Goal: Task Accomplishment & Management: Complete application form

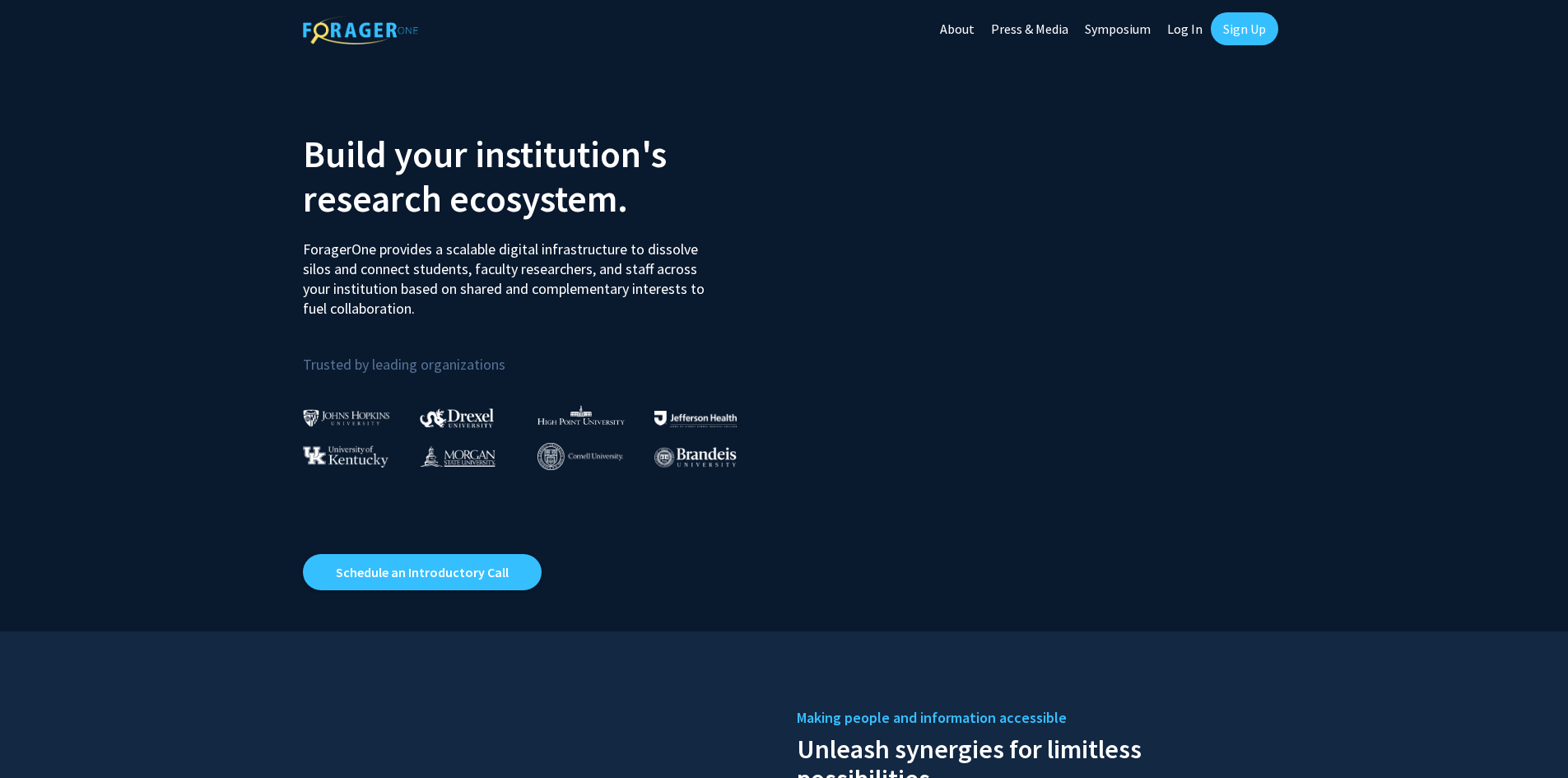
click at [1240, 40] on link "Sign Up" at bounding box center [1244, 28] width 68 height 33
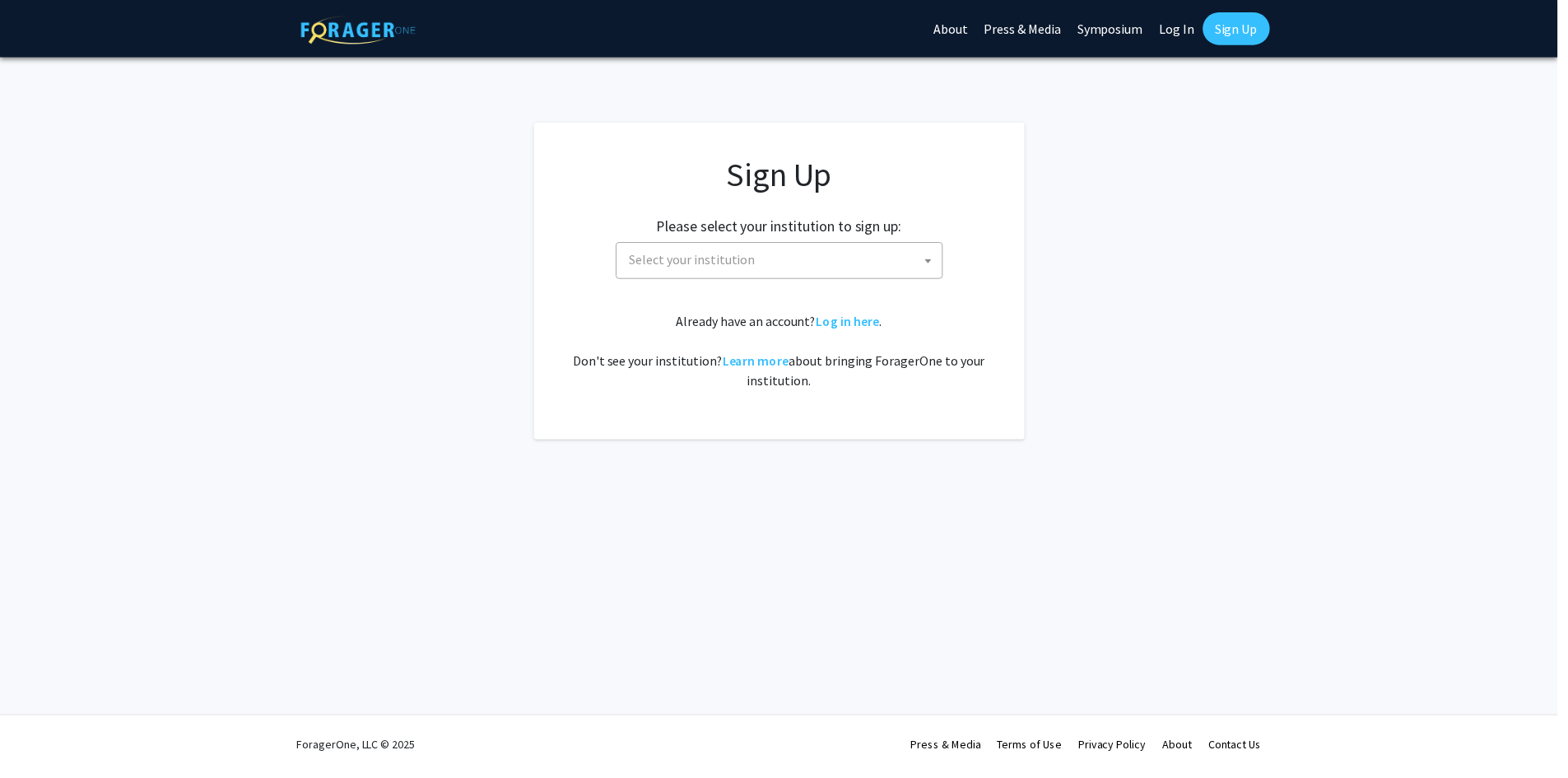
click at [810, 256] on span "Select your institution" at bounding box center [787, 262] width 321 height 34
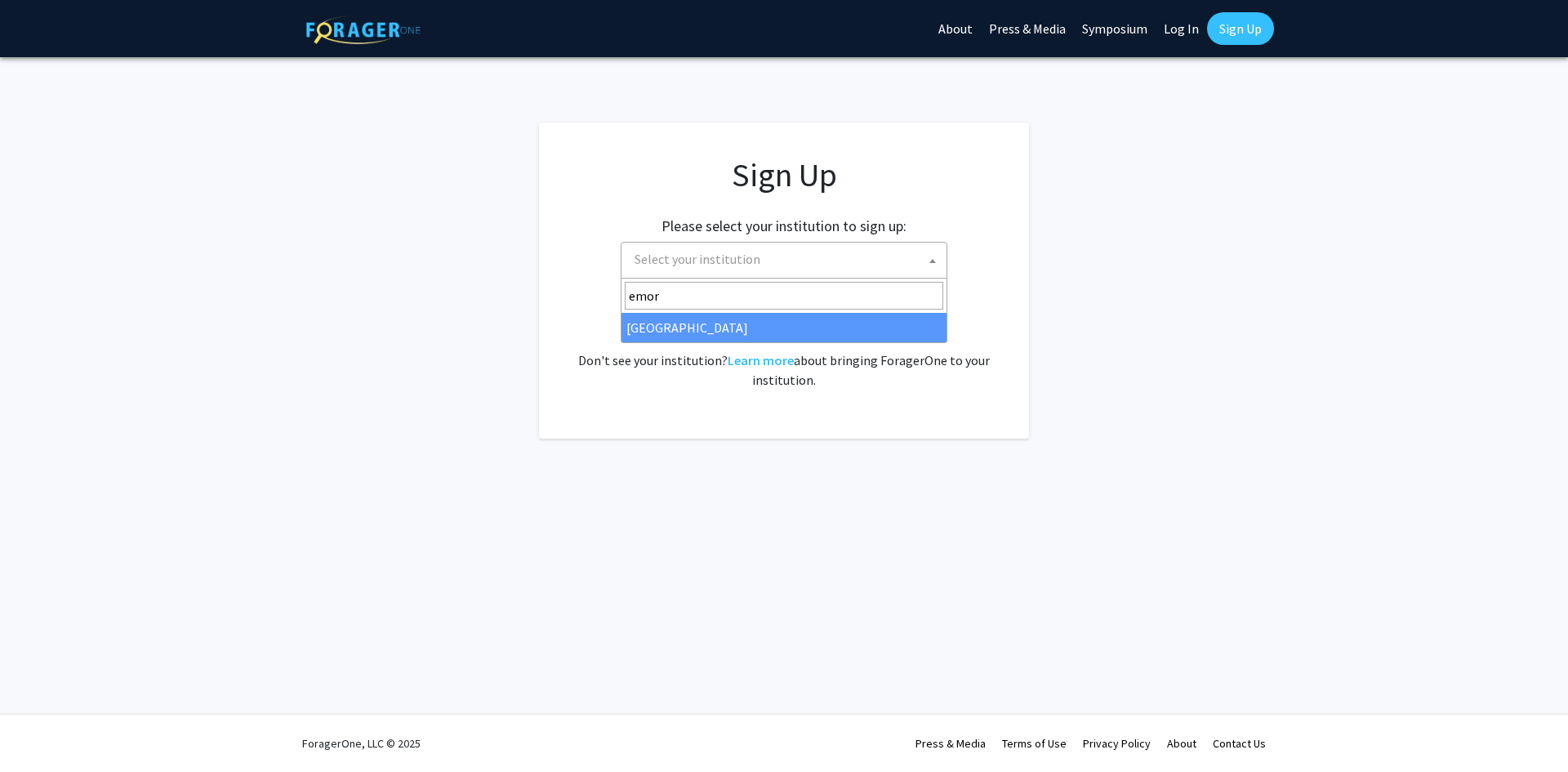
type input "emor"
select select "12"
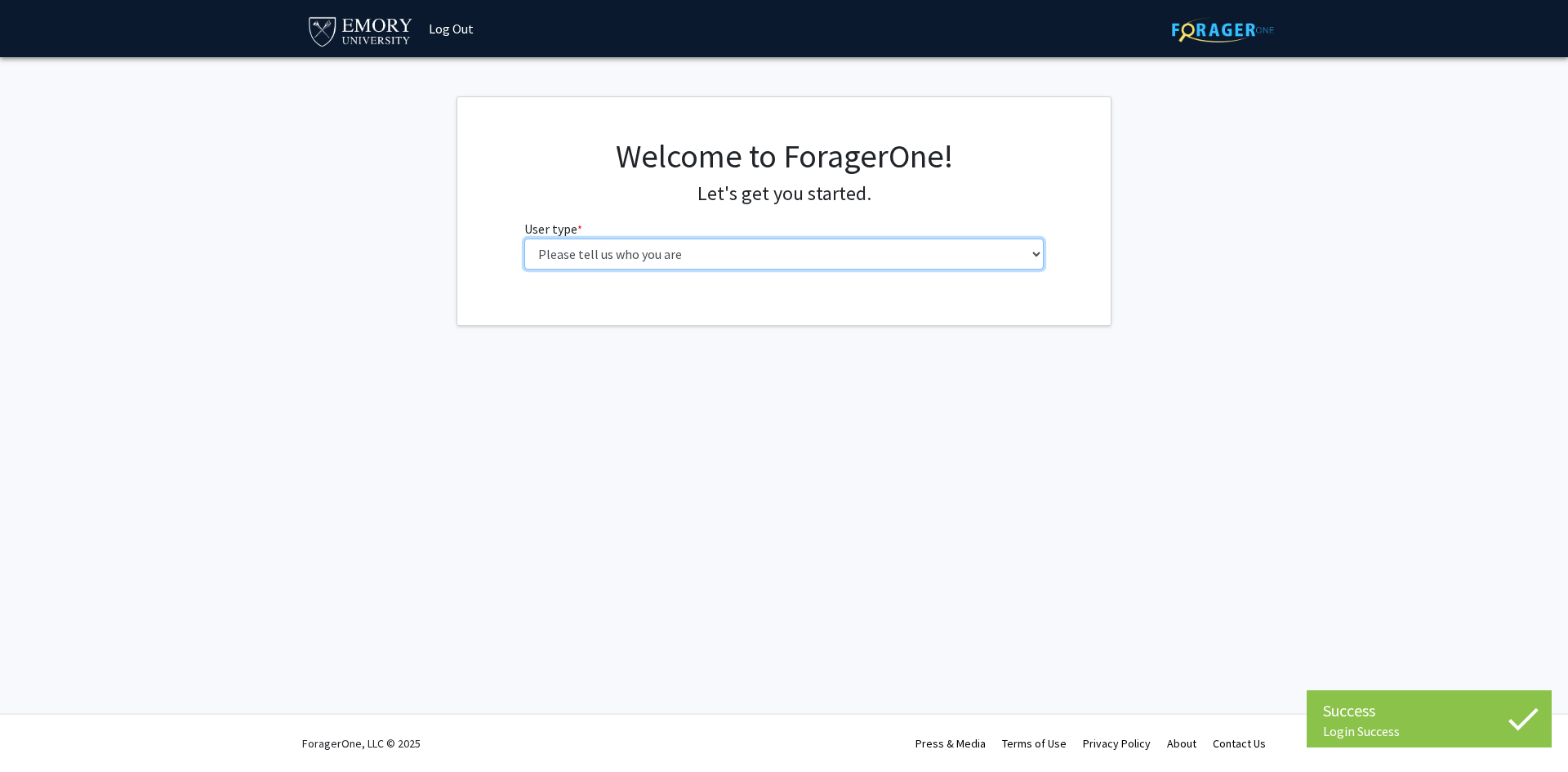
click at [673, 259] on select "Please tell us who you are Undergraduate Student Master's Student Doctoral Cand…" at bounding box center [784, 253] width 521 height 31
select select "1: undergrad"
click at [525, 238] on select "Please tell us who you are Undergraduate Student Master's Student Doctoral Cand…" at bounding box center [784, 253] width 521 height 31
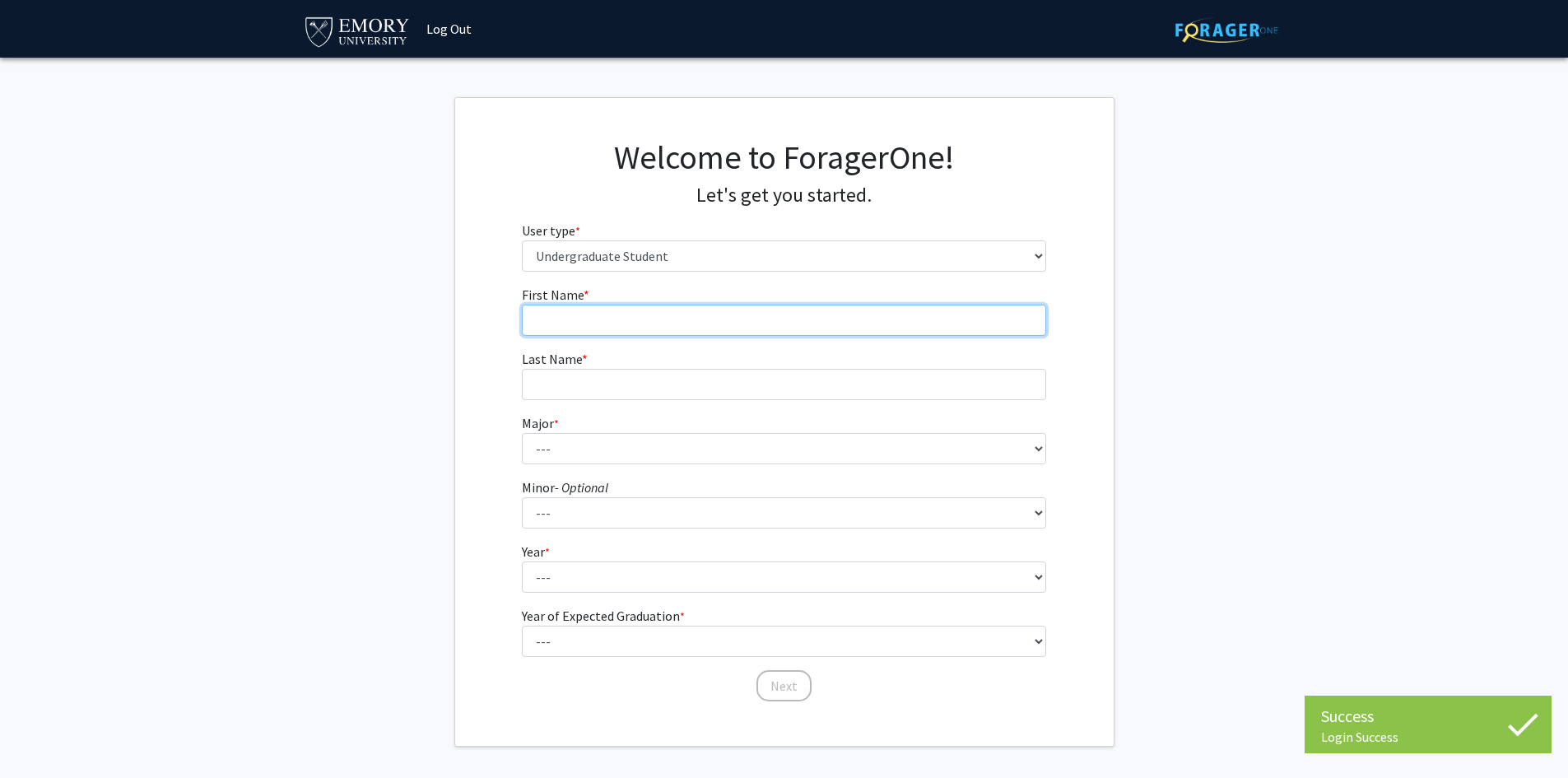
click at [908, 326] on input "First Name * required" at bounding box center [784, 320] width 525 height 31
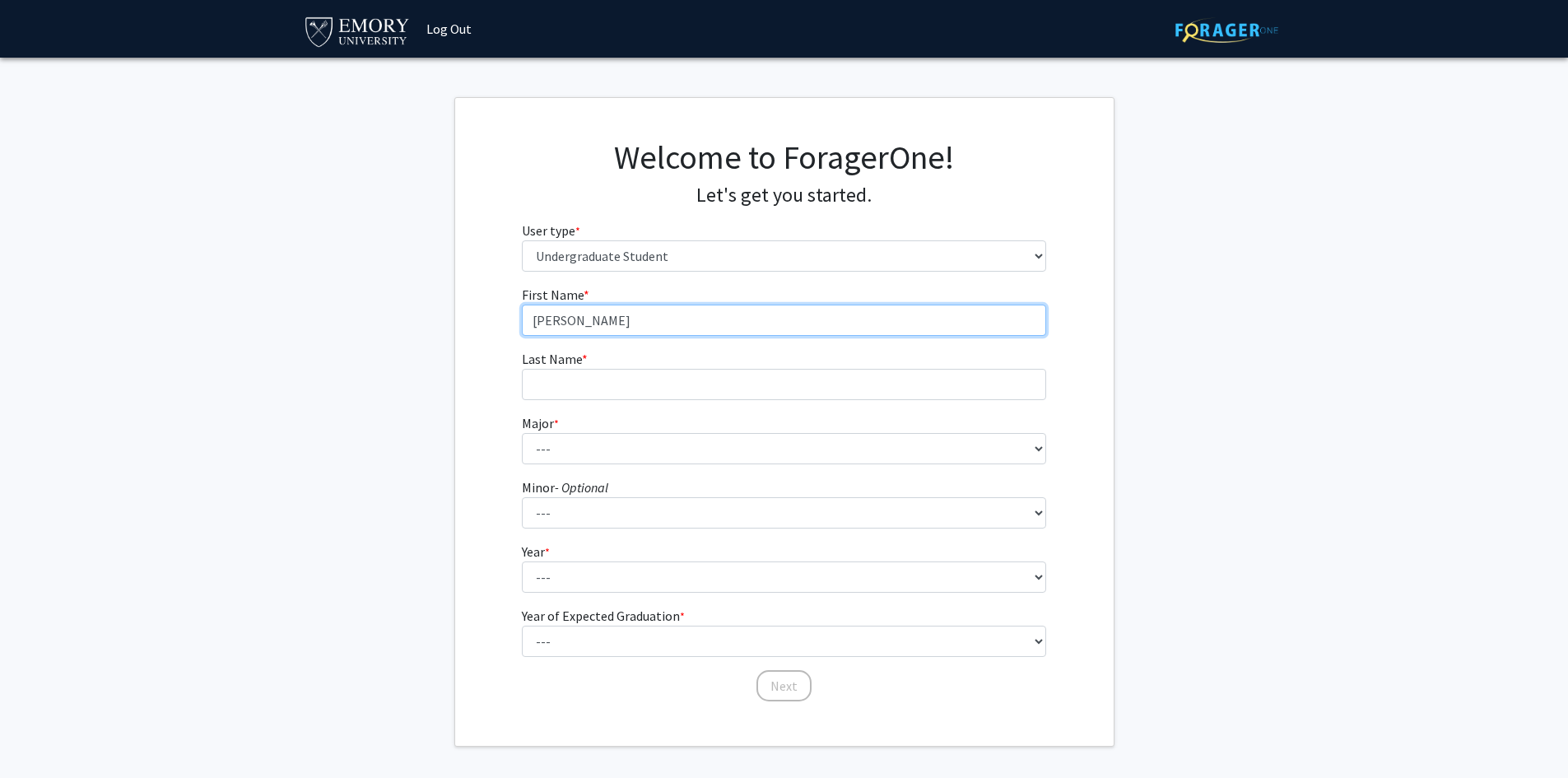
type input "[PERSON_NAME]"
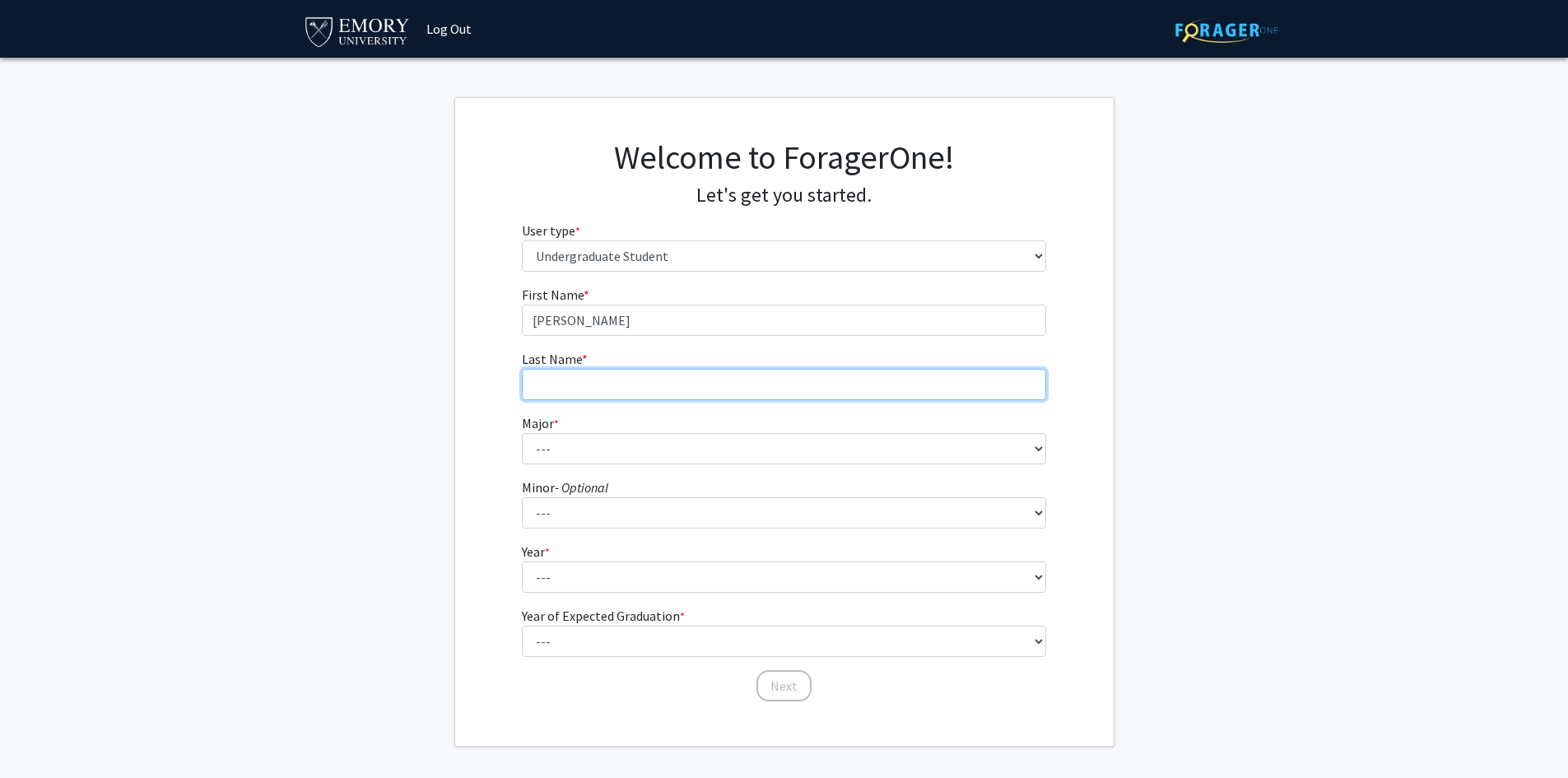
click at [918, 383] on input "Last Name * required" at bounding box center [784, 384] width 525 height 31
type input "Yu"
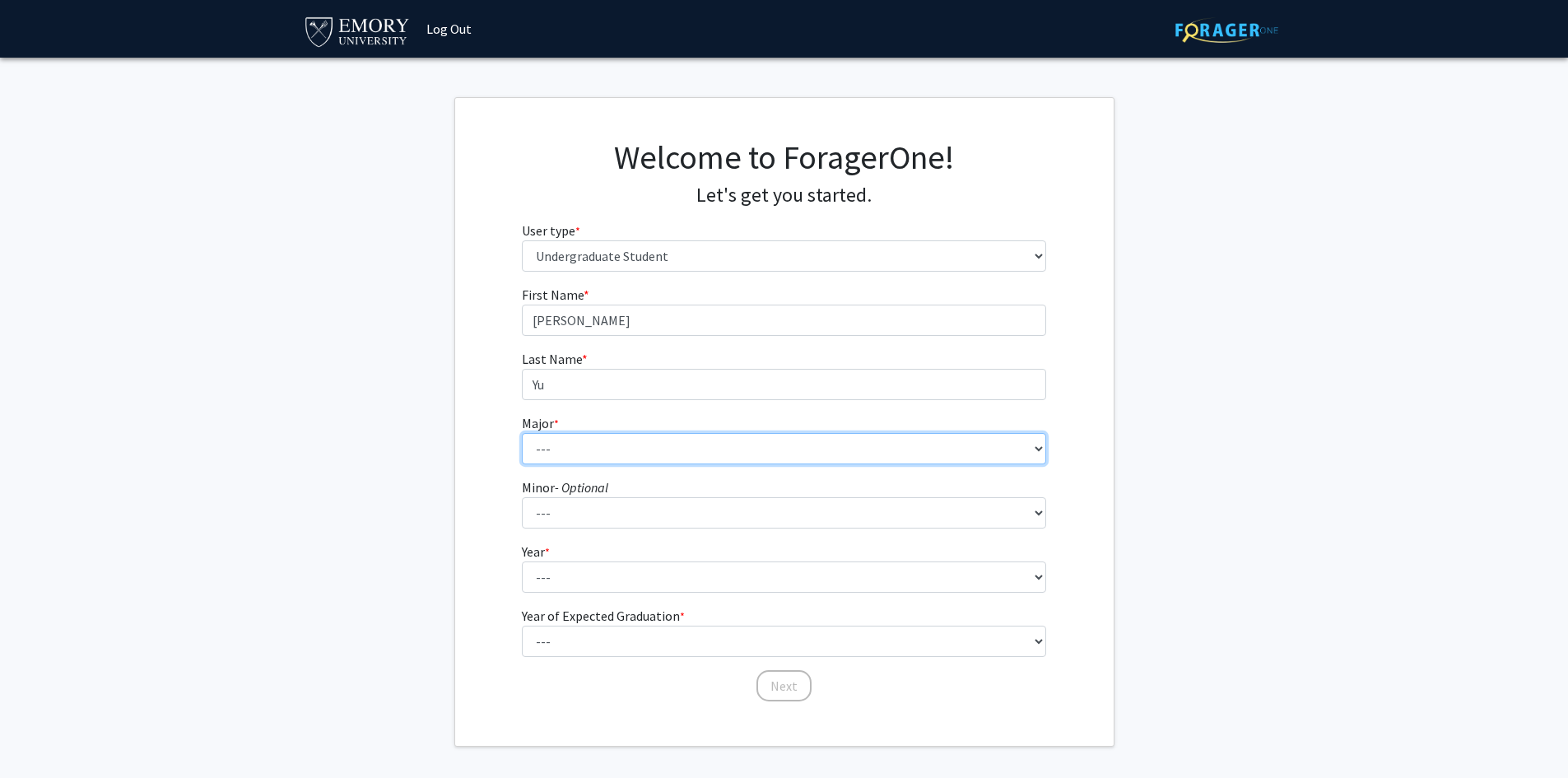
click at [851, 443] on select "--- Accounting African American Studies African Studies American Studies Analyt…" at bounding box center [784, 448] width 525 height 31
select select "12: 973"
click at [522, 433] on select "--- Accounting African American Studies African Studies American Studies Analyt…" at bounding box center [784, 448] width 525 height 31
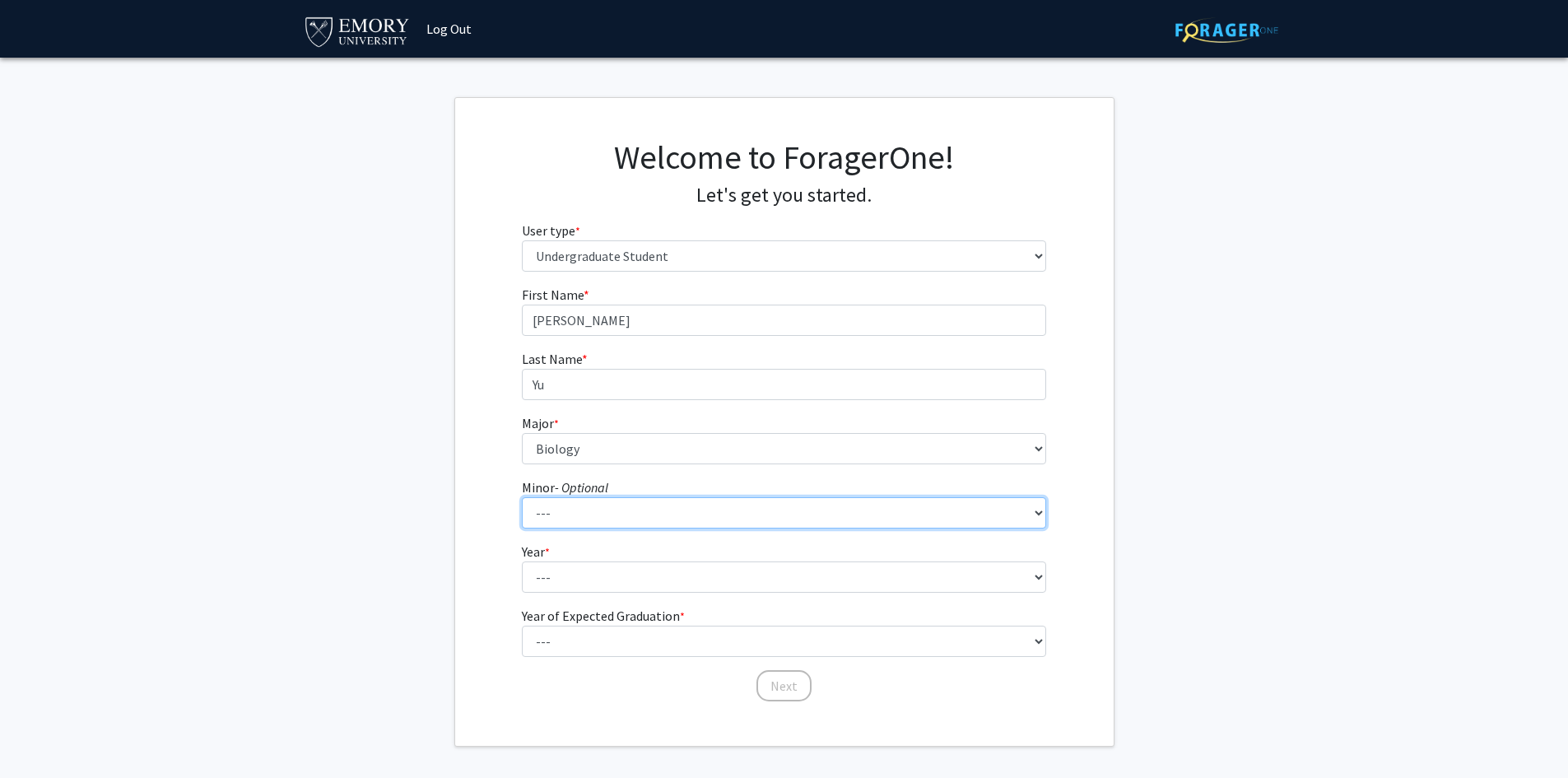
click at [577, 513] on select "--- African American Studies African Studies American Studies Ancient Mediterra…" at bounding box center [784, 512] width 525 height 31
click at [622, 519] on select "--- African American Studies African Studies American Studies Ancient Mediterra…" at bounding box center [784, 512] width 525 height 31
select select "6: 733"
click at [522, 497] on select "--- African American Studies African Studies American Studies Ancient Mediterra…" at bounding box center [784, 512] width 525 height 31
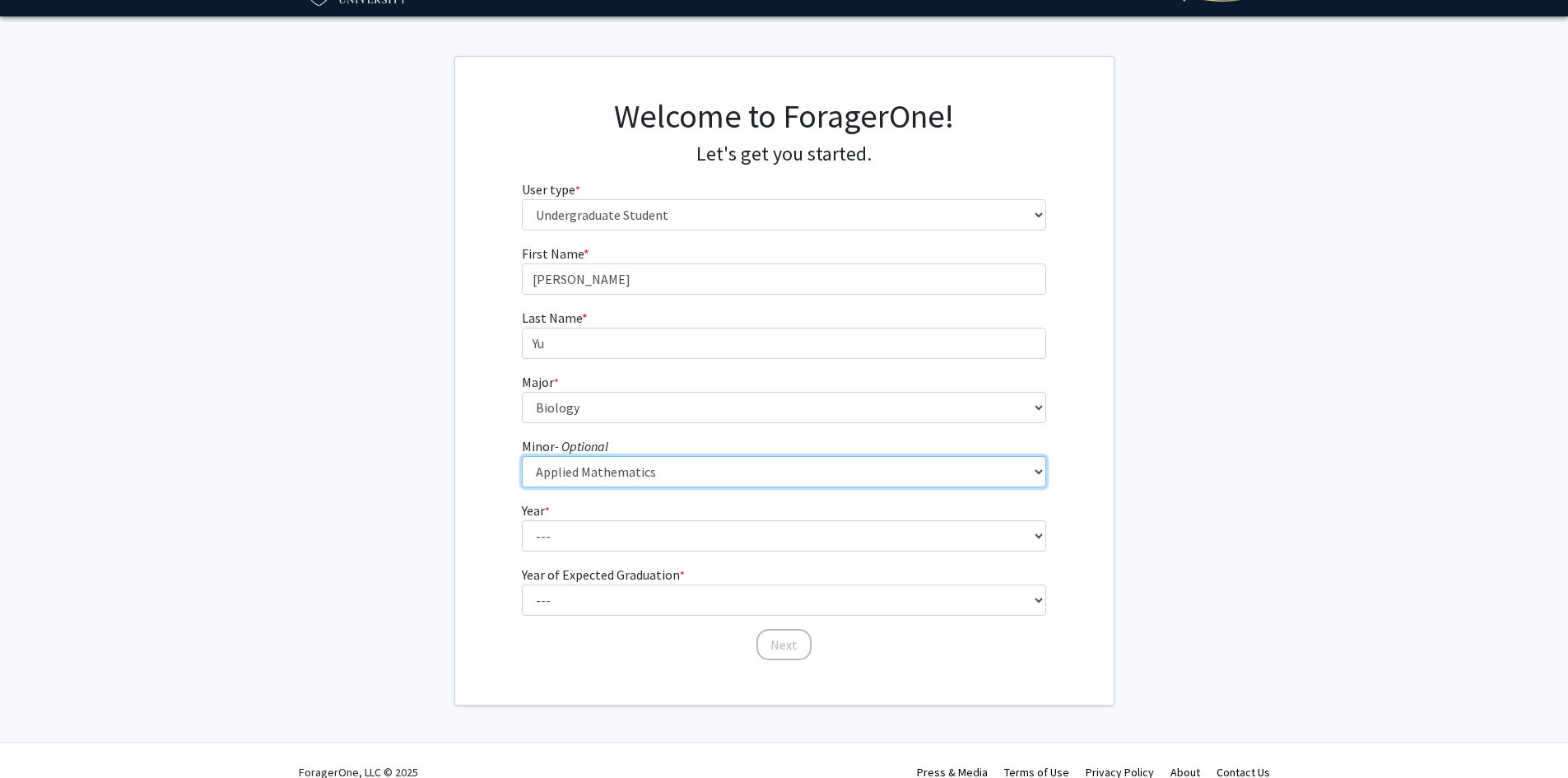
scroll to position [64, 0]
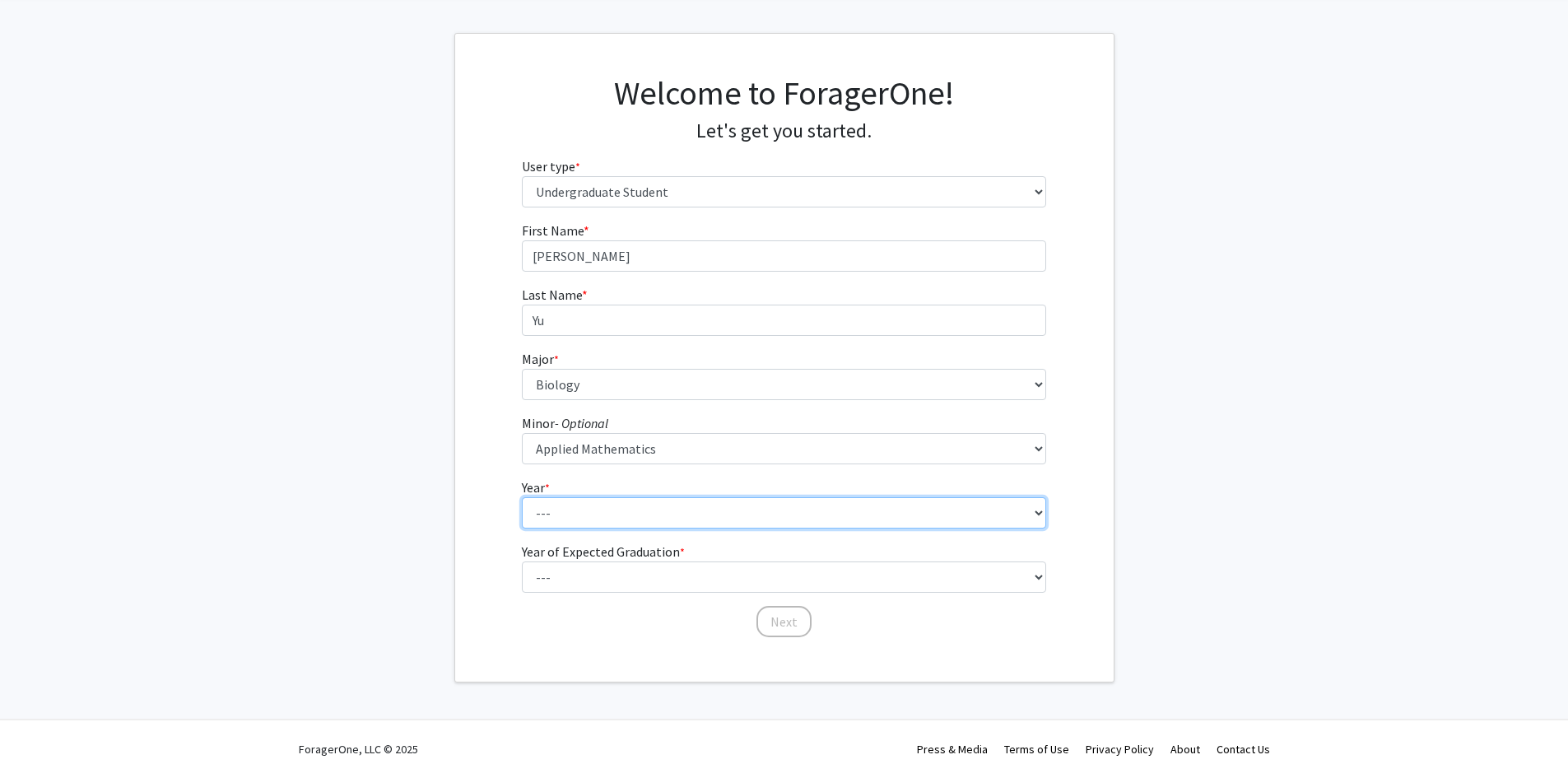
click at [591, 508] on select "--- First-year Sophomore Junior Senior Postbaccalaureate Certificate" at bounding box center [784, 512] width 525 height 31
click at [635, 511] on select "--- First-year Sophomore Junior Senior Postbaccalaureate Certificate" at bounding box center [784, 512] width 525 height 31
select select "1: first-year"
click at [522, 497] on select "--- First-year Sophomore Junior Senior Postbaccalaureate Certificate" at bounding box center [784, 512] width 525 height 31
click at [605, 560] on label "Year of Expected Graduation * required" at bounding box center [603, 552] width 163 height 20
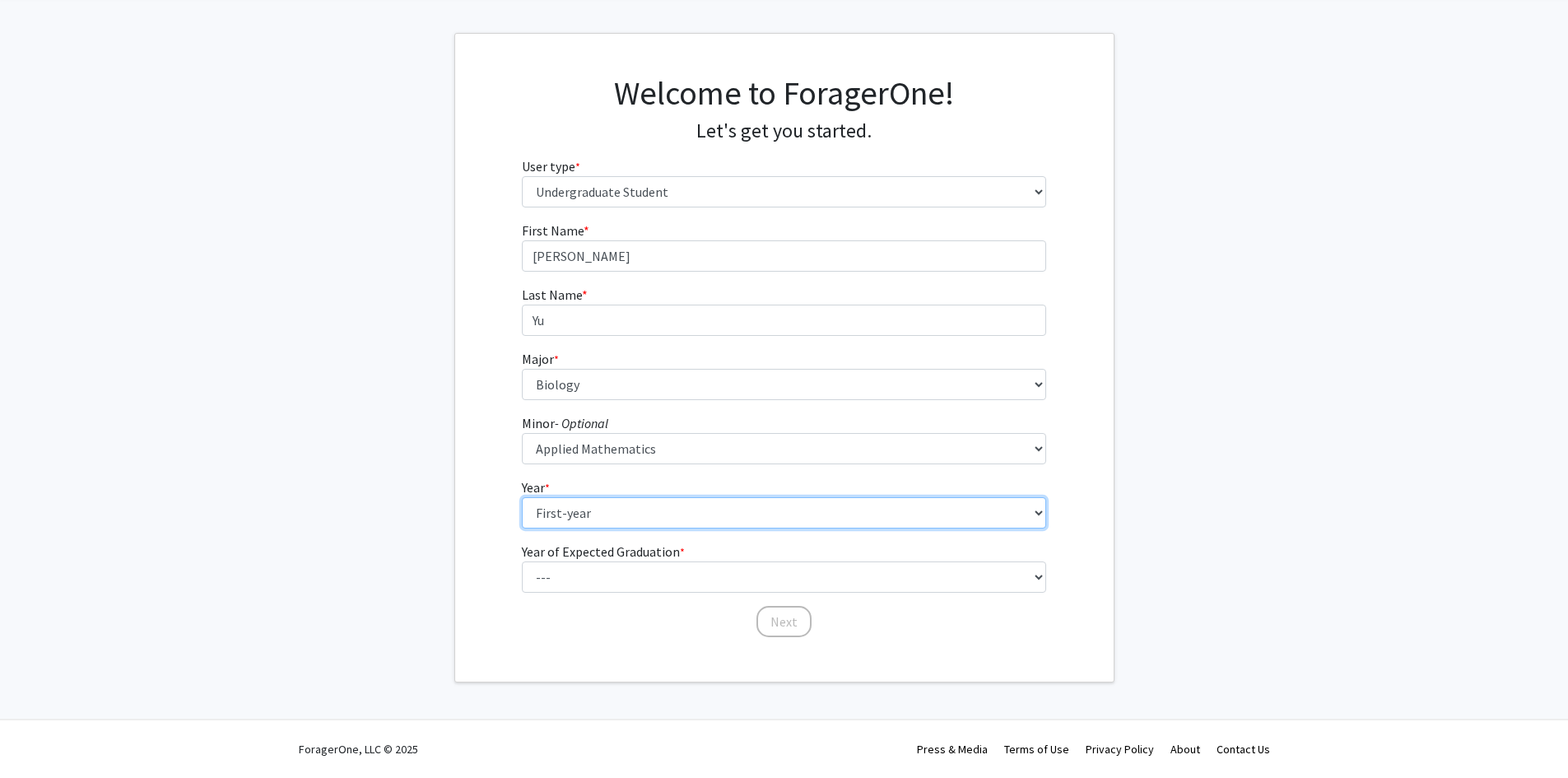
click at [605, 529] on select "--- First-year Sophomore Junior Senior Postbaccalaureate Certificate" at bounding box center [784, 512] width 525 height 31
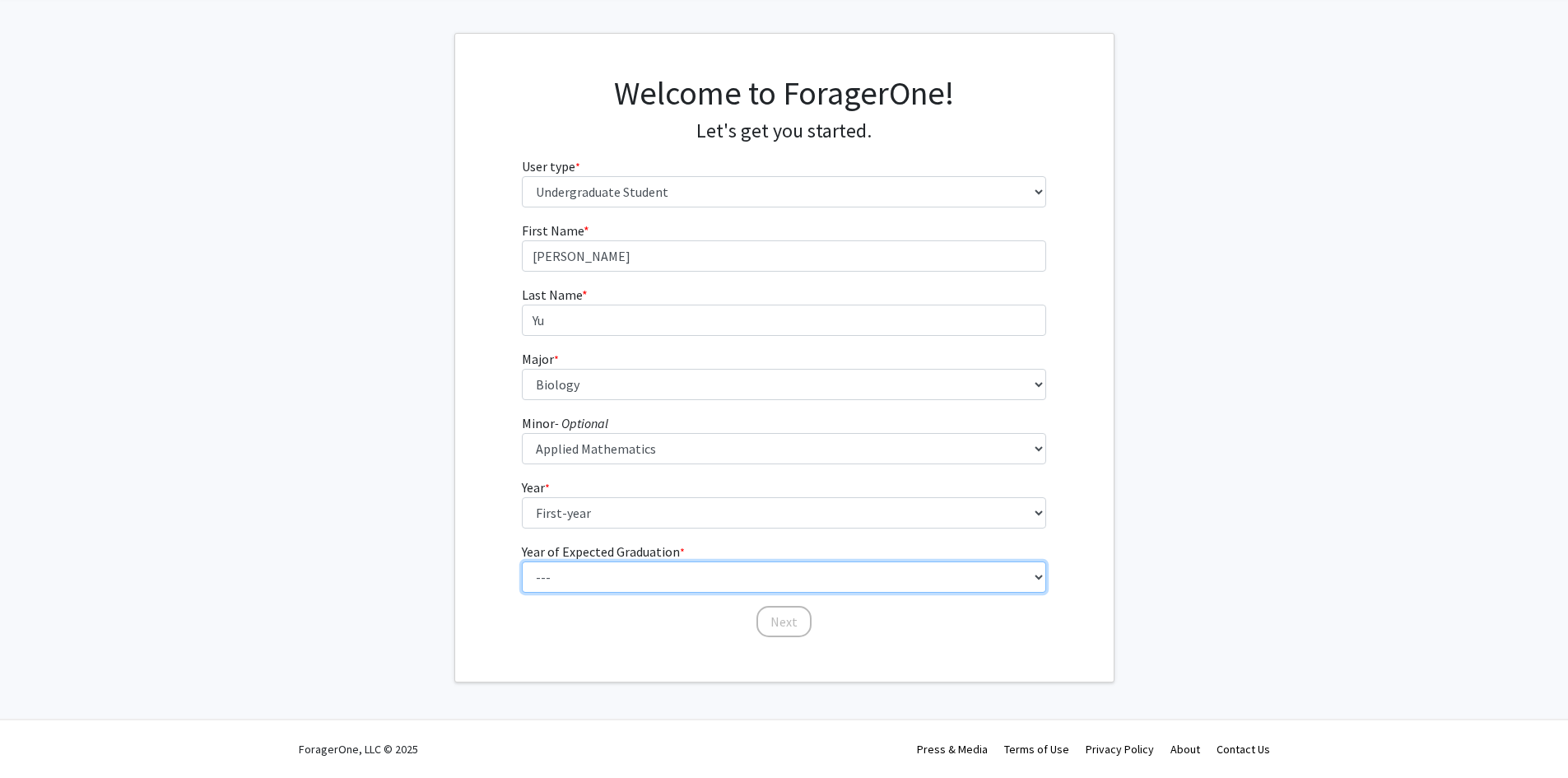
click at [597, 573] on select "--- 2025 2026 2027 2028 2029 2030 2031 2032 2033 2034" at bounding box center [784, 577] width 525 height 31
select select "5: 2029"
click at [522, 562] on select "--- 2025 2026 2027 2028 2029 2030 2031 2032 2033 2034" at bounding box center [784, 577] width 525 height 31
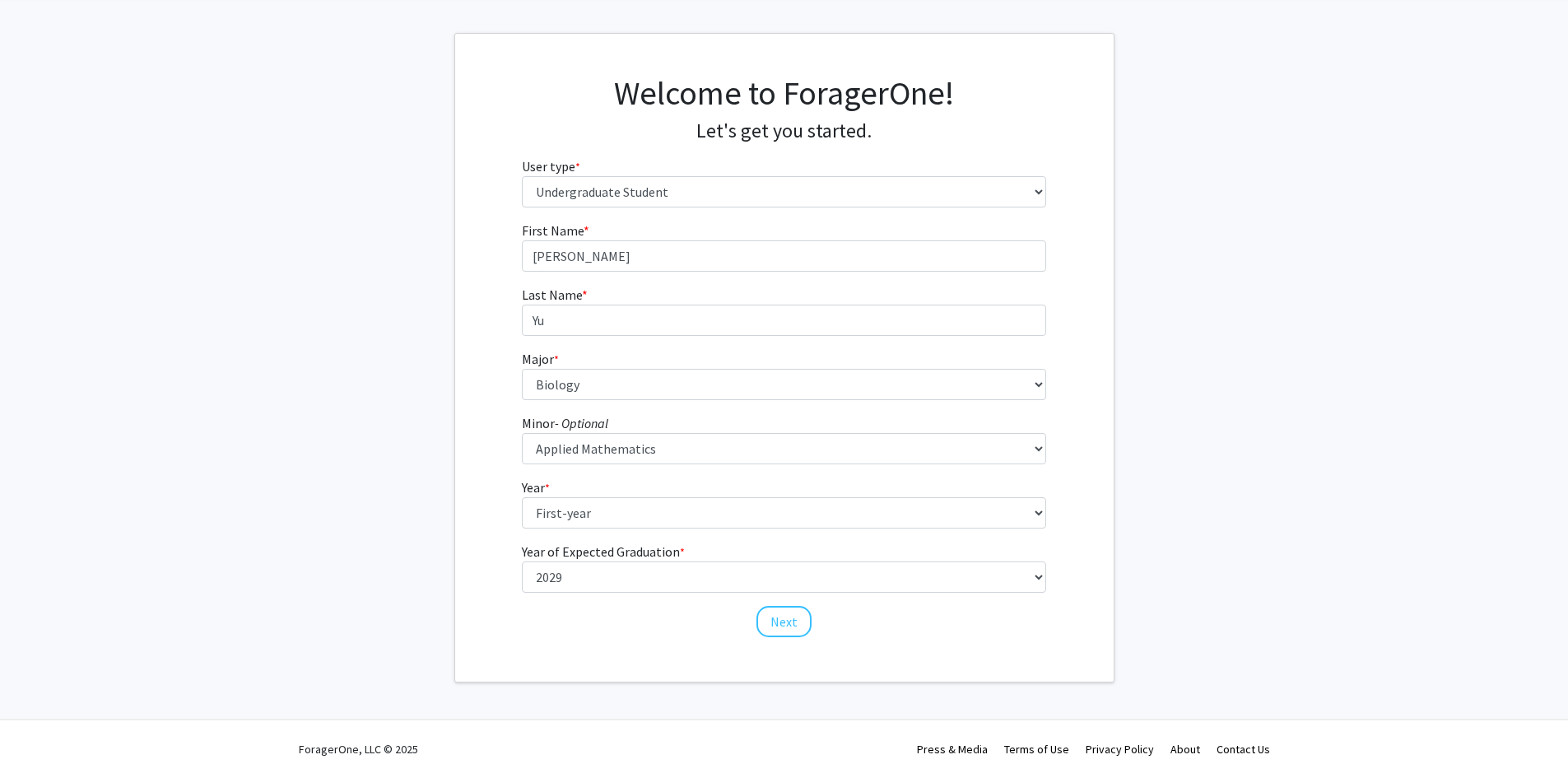
click at [1180, 506] on fg-get-started "Welcome to ForagerOne! Let's get you started. User type * required Please tell …" at bounding box center [784, 358] width 1568 height 649
click at [778, 618] on button "Next" at bounding box center [784, 621] width 55 height 31
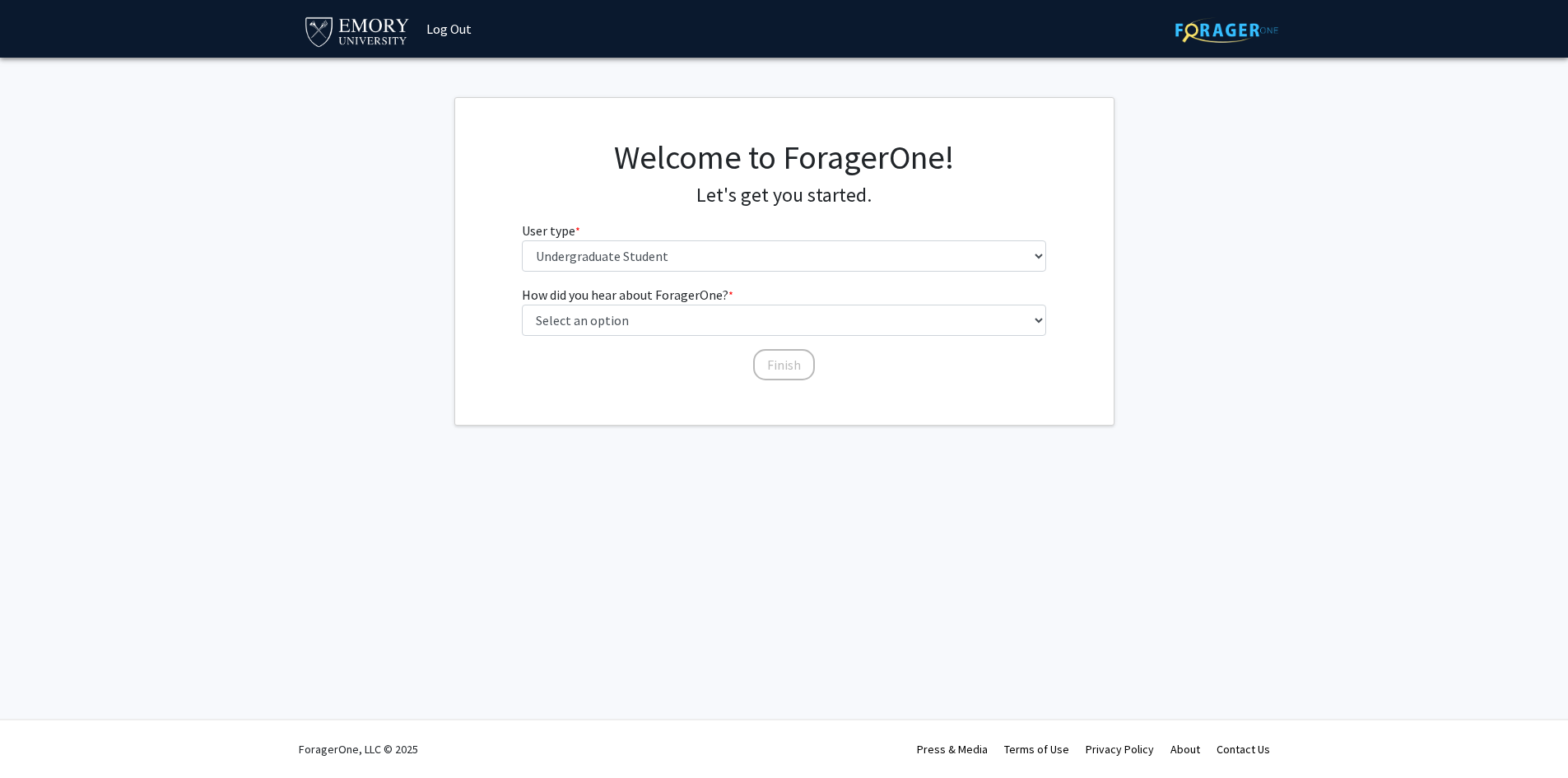
scroll to position [0, 0]
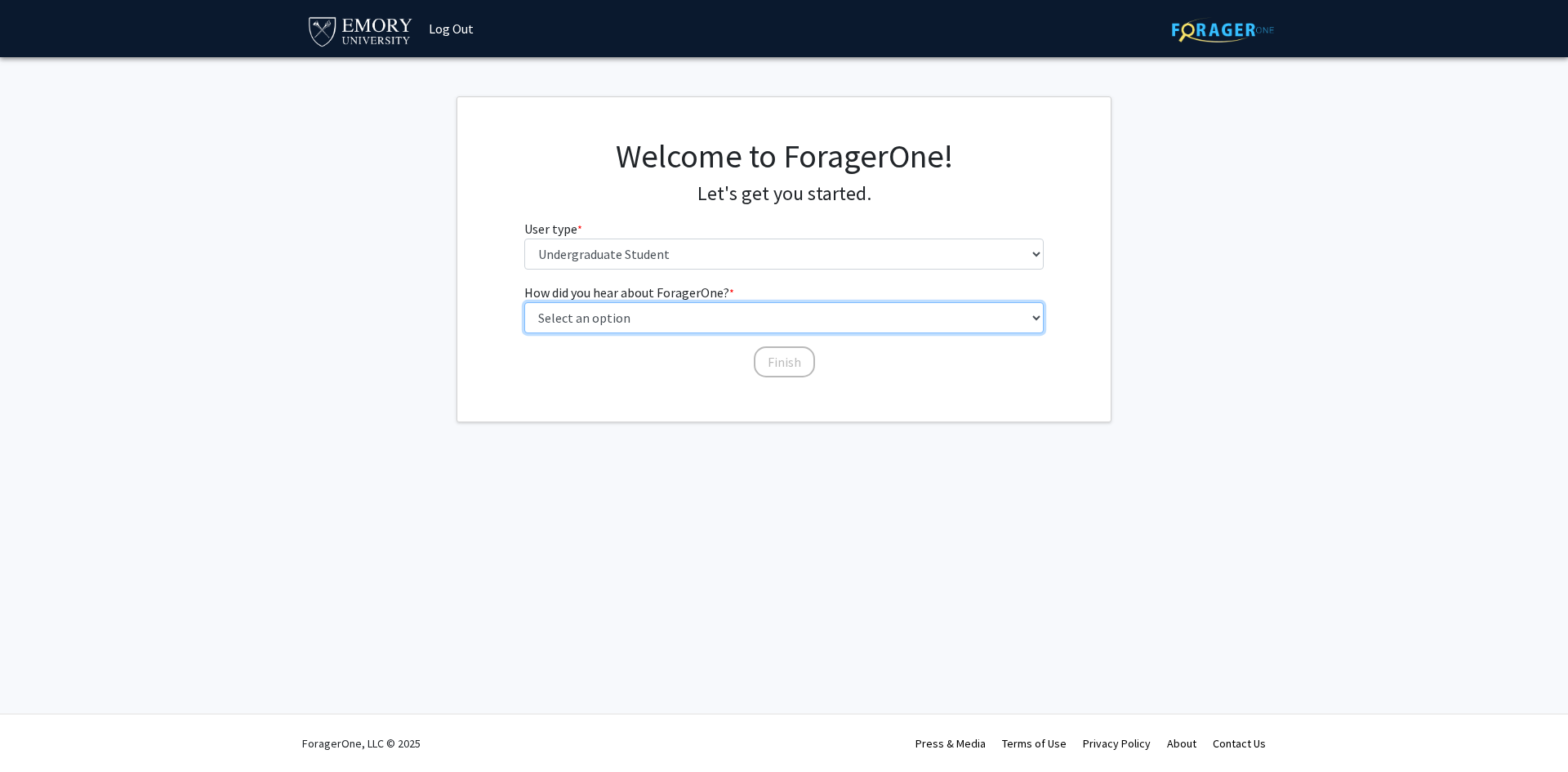
click at [638, 318] on select "Select an option Peer/student recommendation Faculty/staff recommendation Unive…" at bounding box center [784, 317] width 521 height 31
select select "1: peer_recommendation"
click at [525, 302] on select "Select an option Peer/student recommendation Faculty/staff recommendation Unive…" at bounding box center [784, 317] width 521 height 31
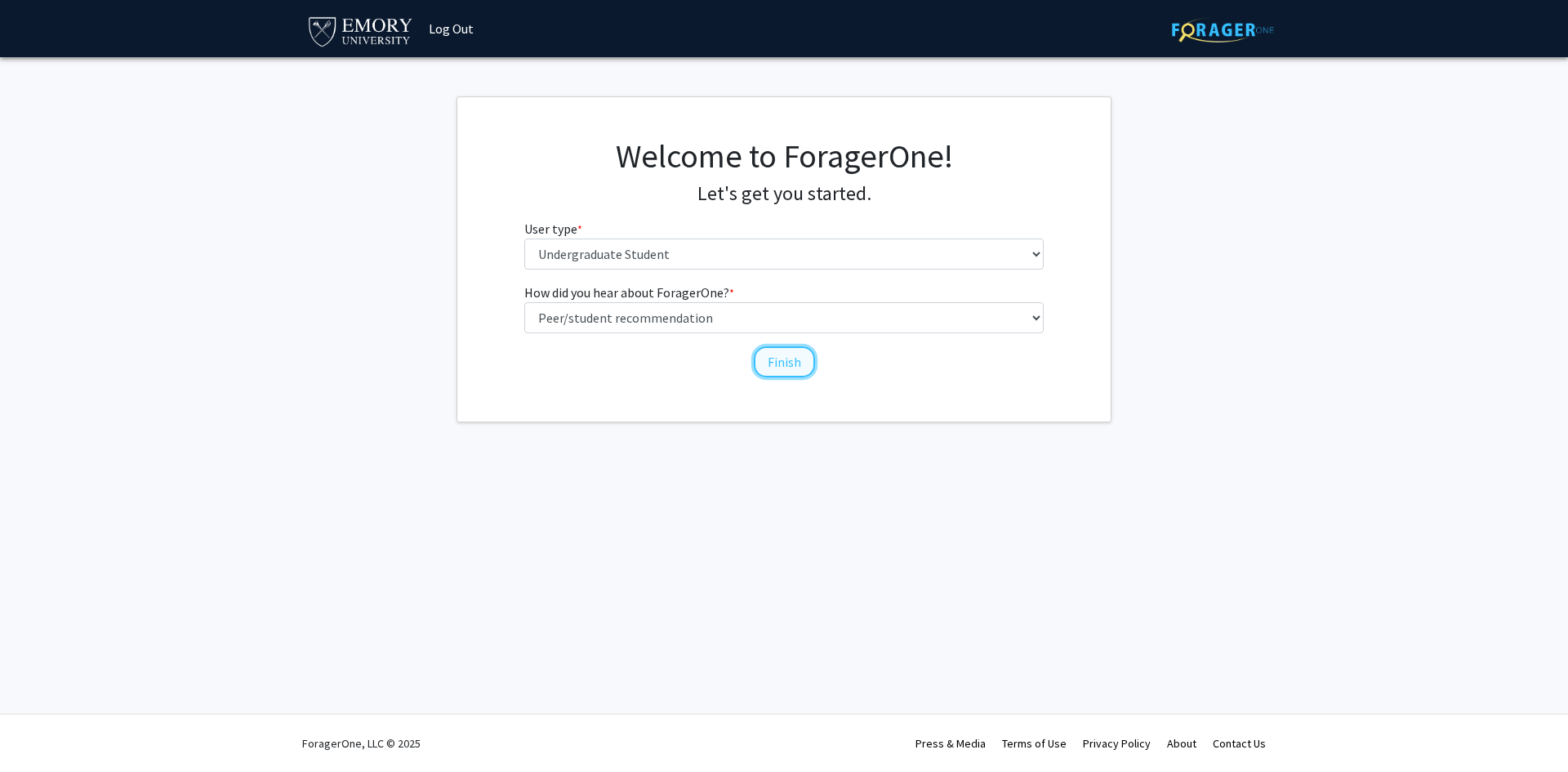
click at [780, 364] on button "Finish" at bounding box center [784, 362] width 61 height 31
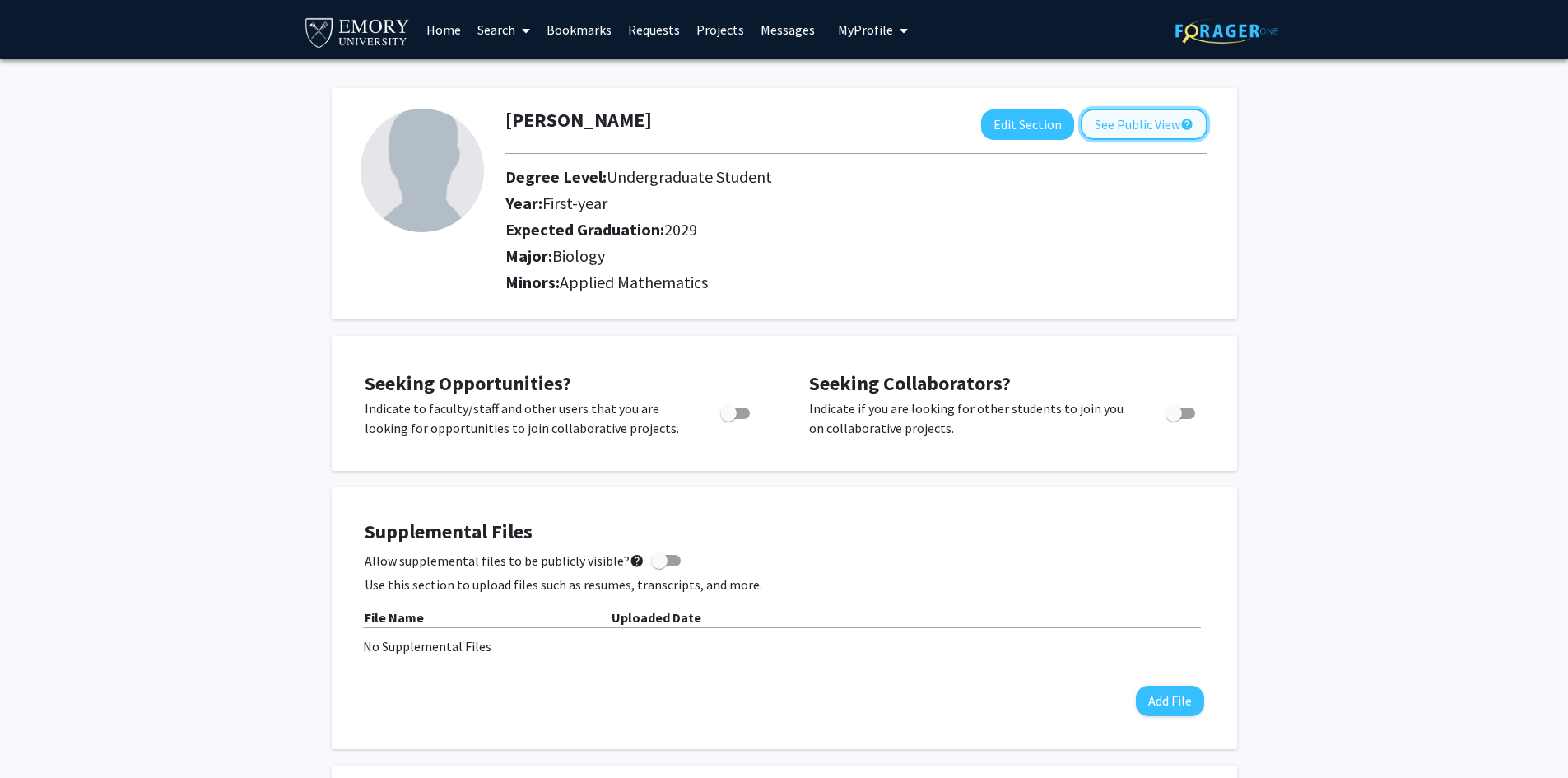
click at [1168, 135] on button "See Public View help" at bounding box center [1143, 124] width 126 height 31
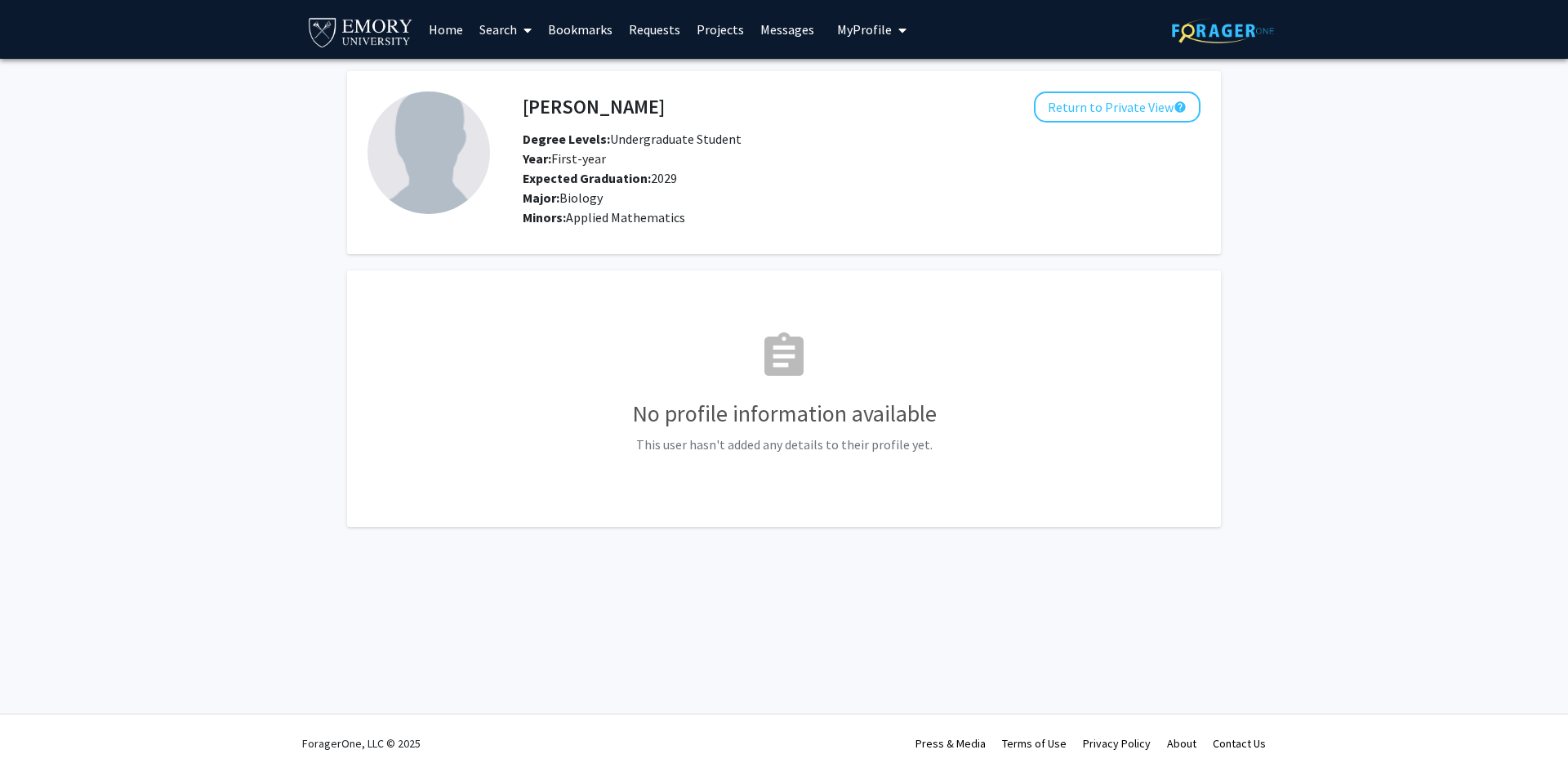
click at [453, 36] on link "Home" at bounding box center [446, 30] width 50 height 57
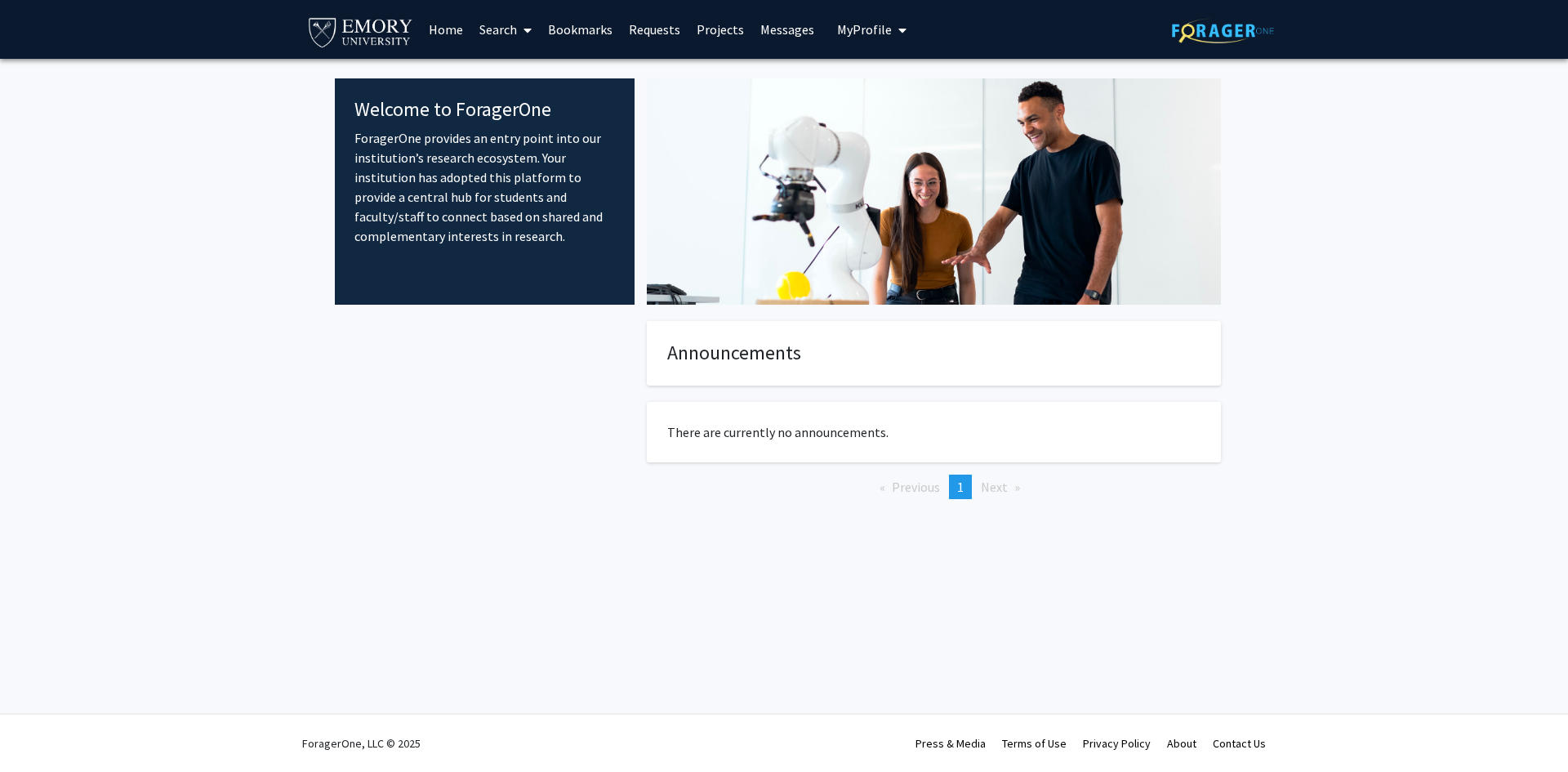
click at [509, 28] on link "Search" at bounding box center [505, 30] width 68 height 57
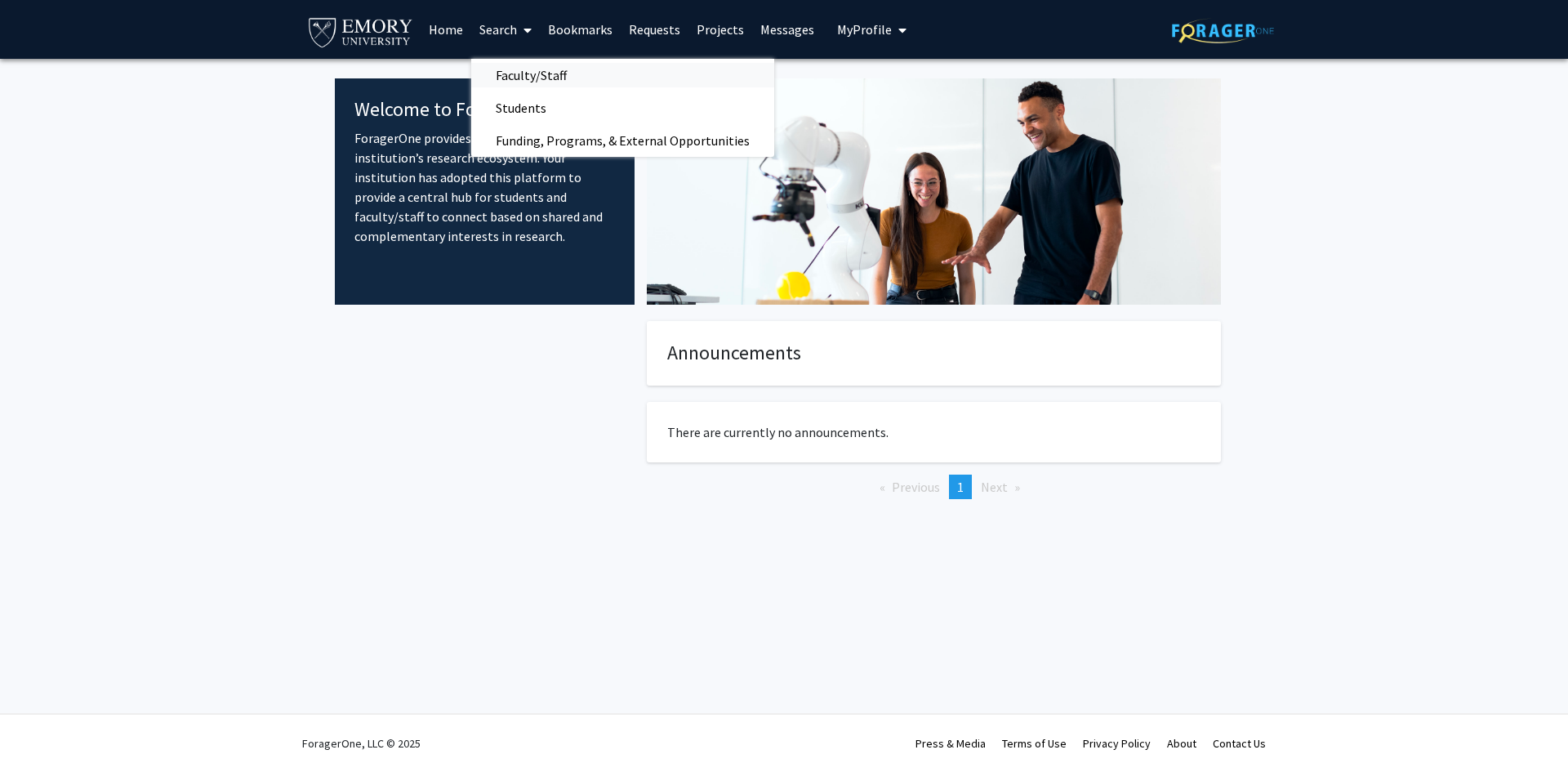
click at [533, 68] on span "Faculty/Staff" at bounding box center [532, 75] width 121 height 33
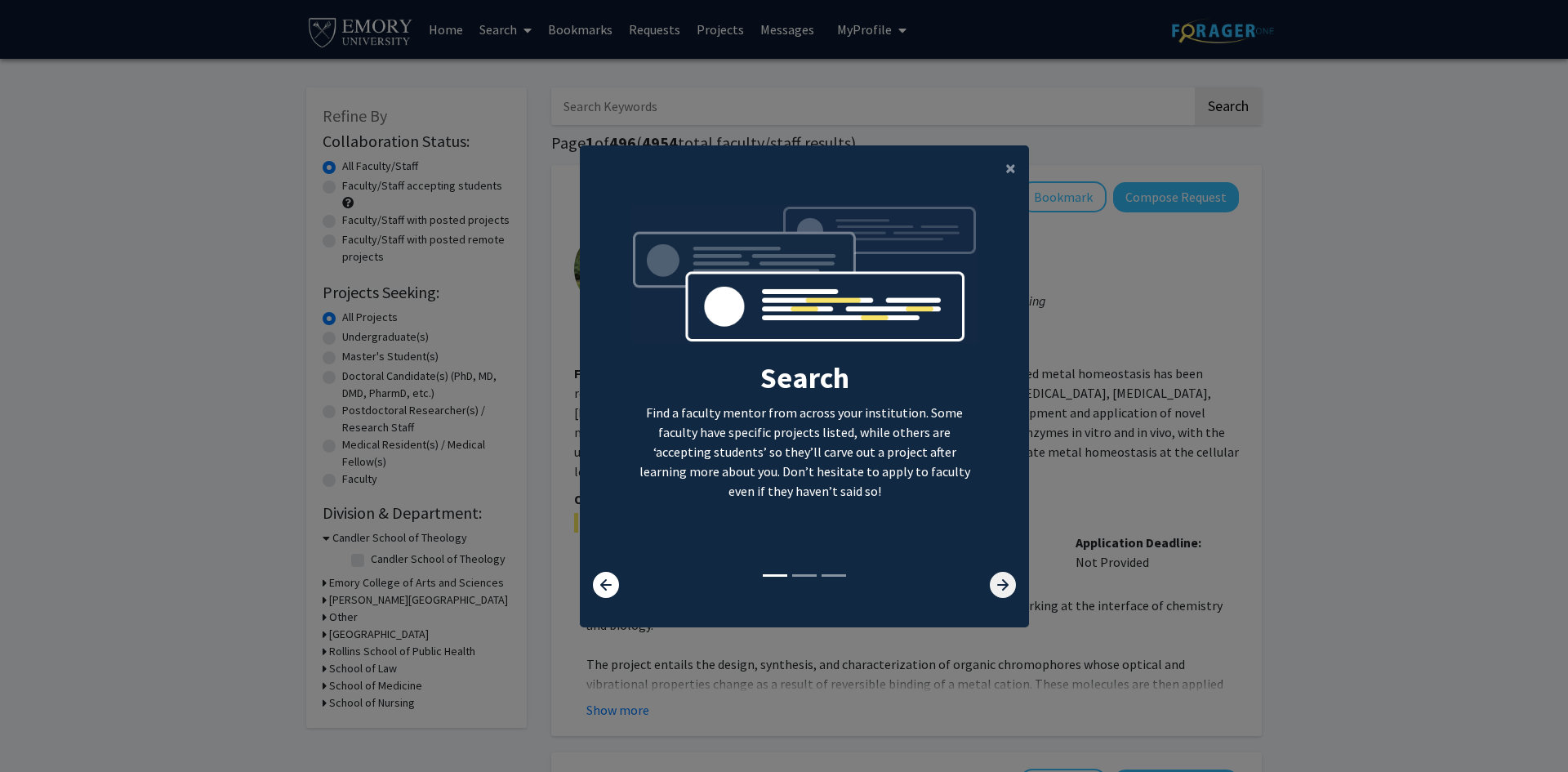
click at [998, 578] on icon at bounding box center [1003, 585] width 26 height 26
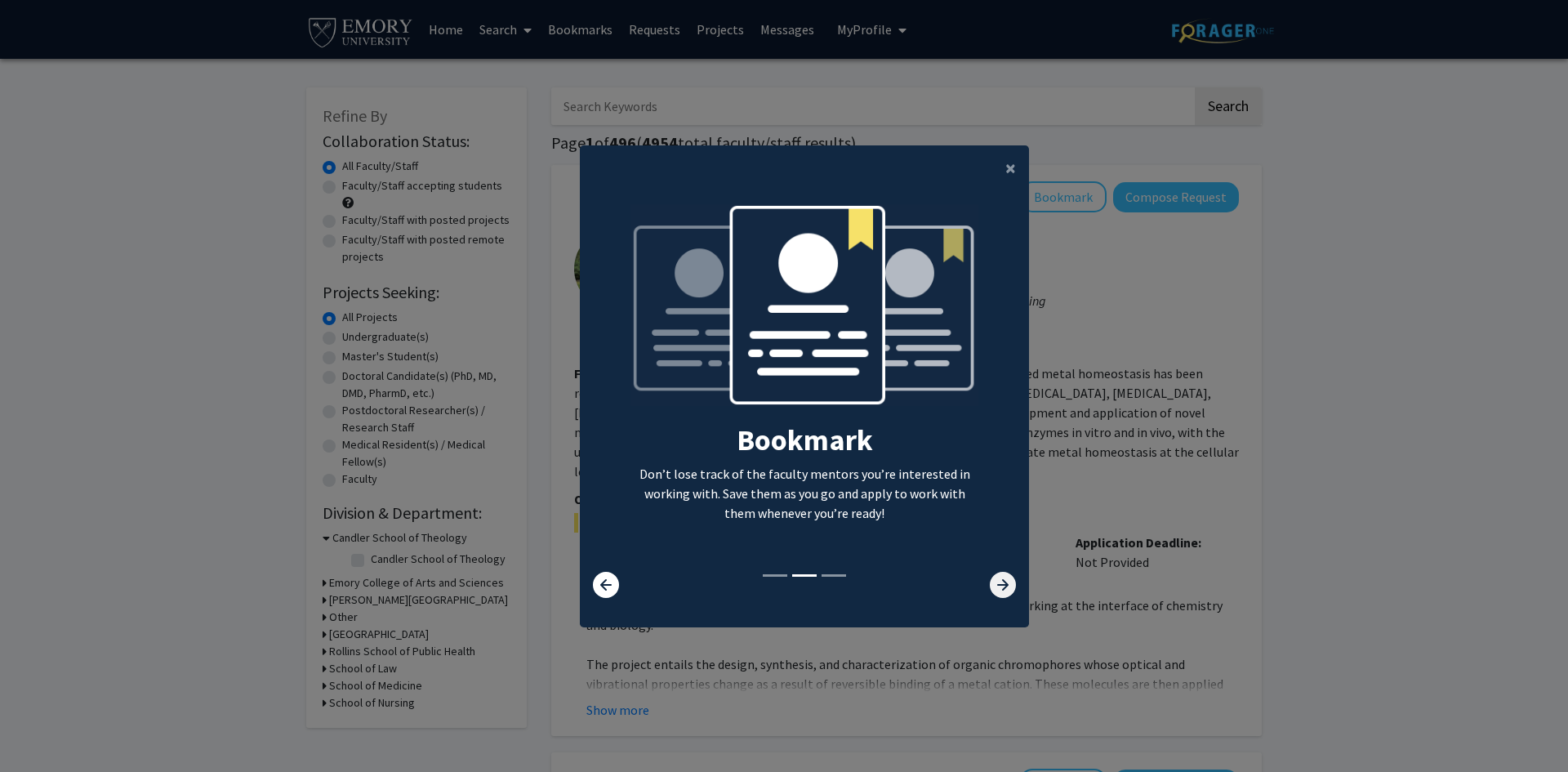
click at [998, 578] on icon at bounding box center [1003, 585] width 26 height 26
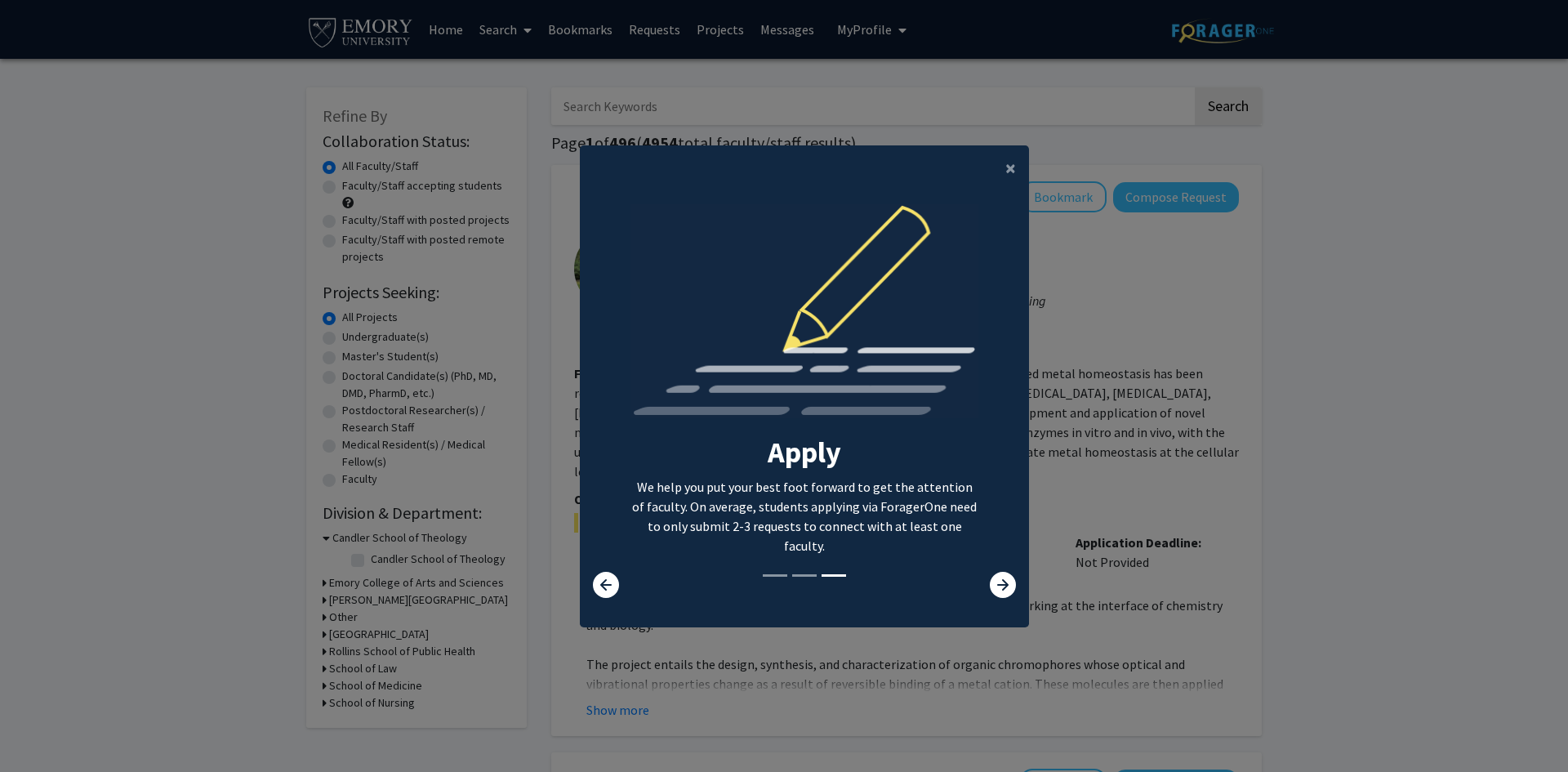
click at [1085, 415] on modal-container "× Search Find a faculty mentor from across your institution. Some faculty have …" at bounding box center [784, 386] width 1568 height 772
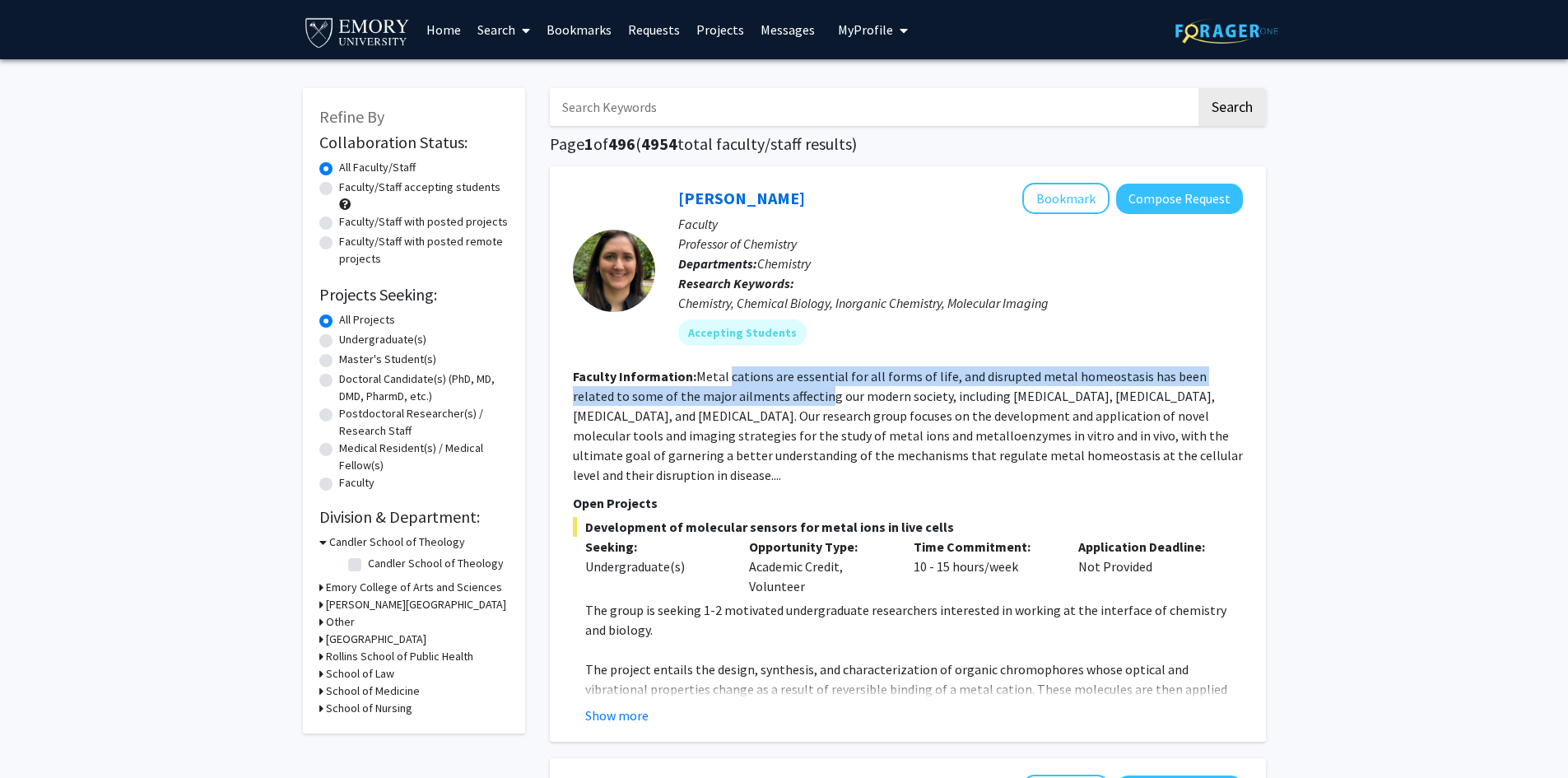
drag, startPoint x: 727, startPoint y: 376, endPoint x: 764, endPoint y: 389, distance: 39.2
click at [764, 389] on fg-read-more "Metal cations are essential for all forms of life, and disrupted metal homeosta…" at bounding box center [907, 426] width 670 height 116
click at [758, 400] on fg-read-more "Metal cations are essential for all forms of life, and disrupted metal homeosta…" at bounding box center [907, 426] width 670 height 116
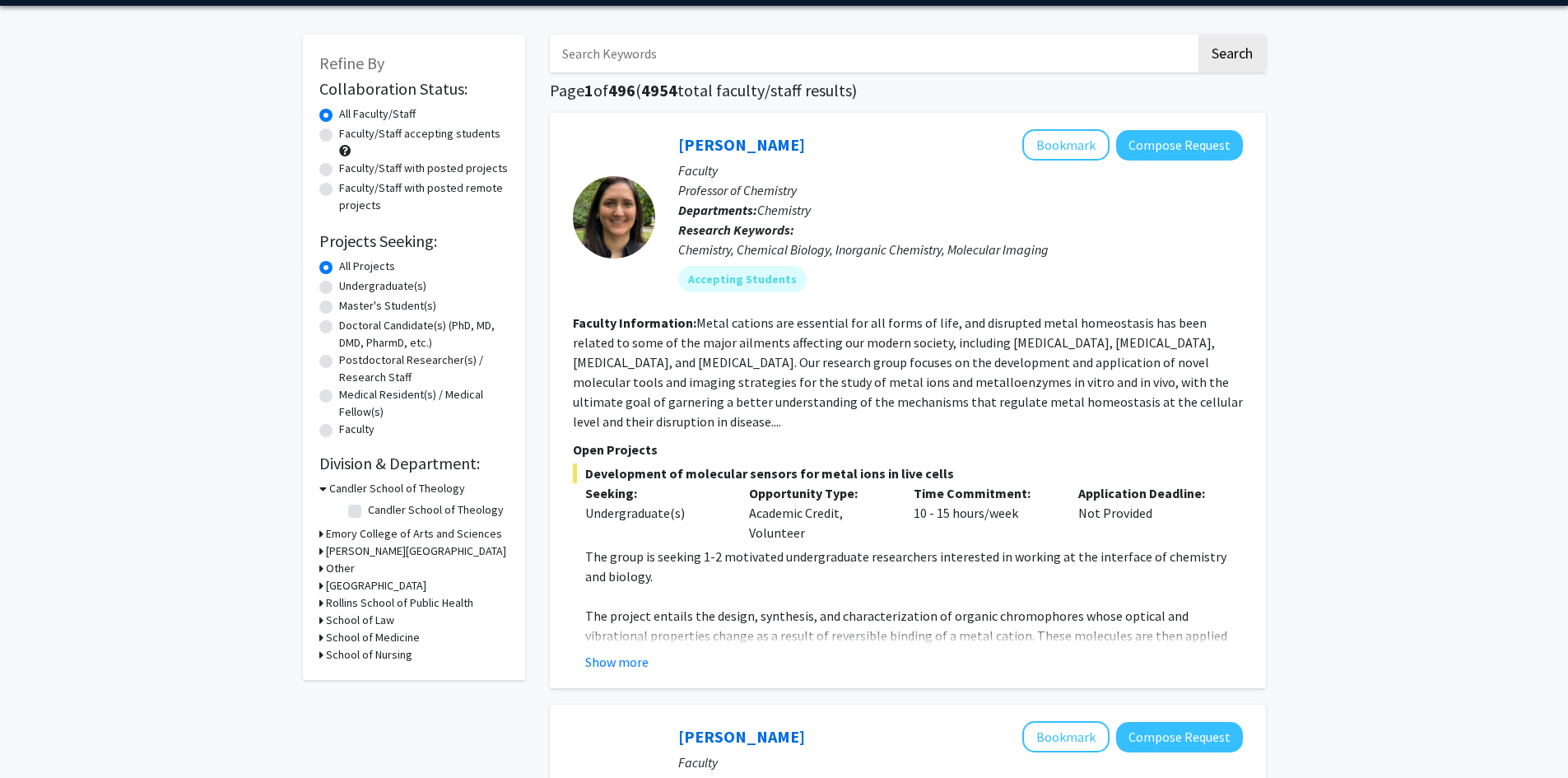
scroll to position [83, 0]
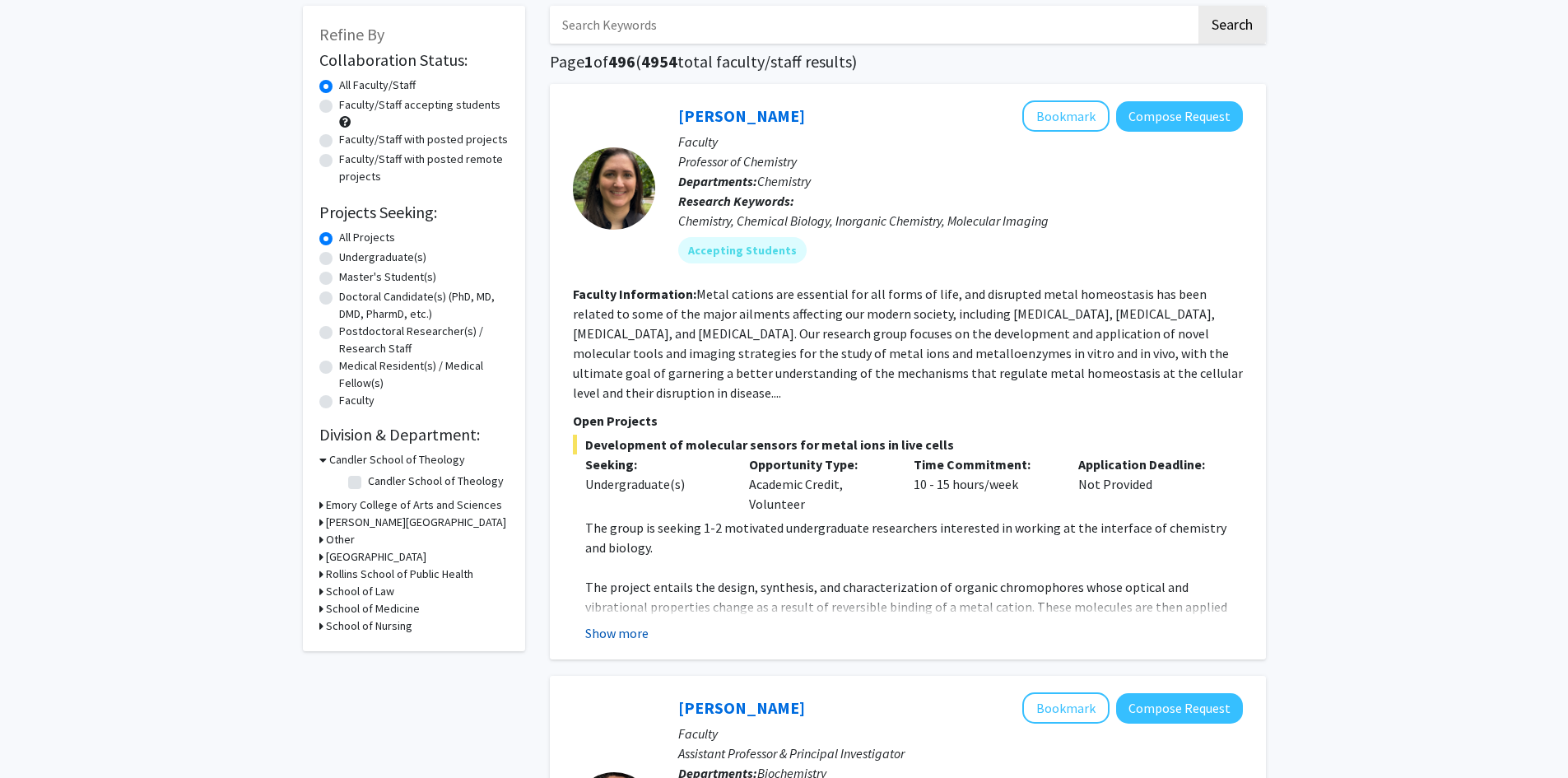
click at [628, 624] on button "Show more" at bounding box center [617, 634] width 64 height 20
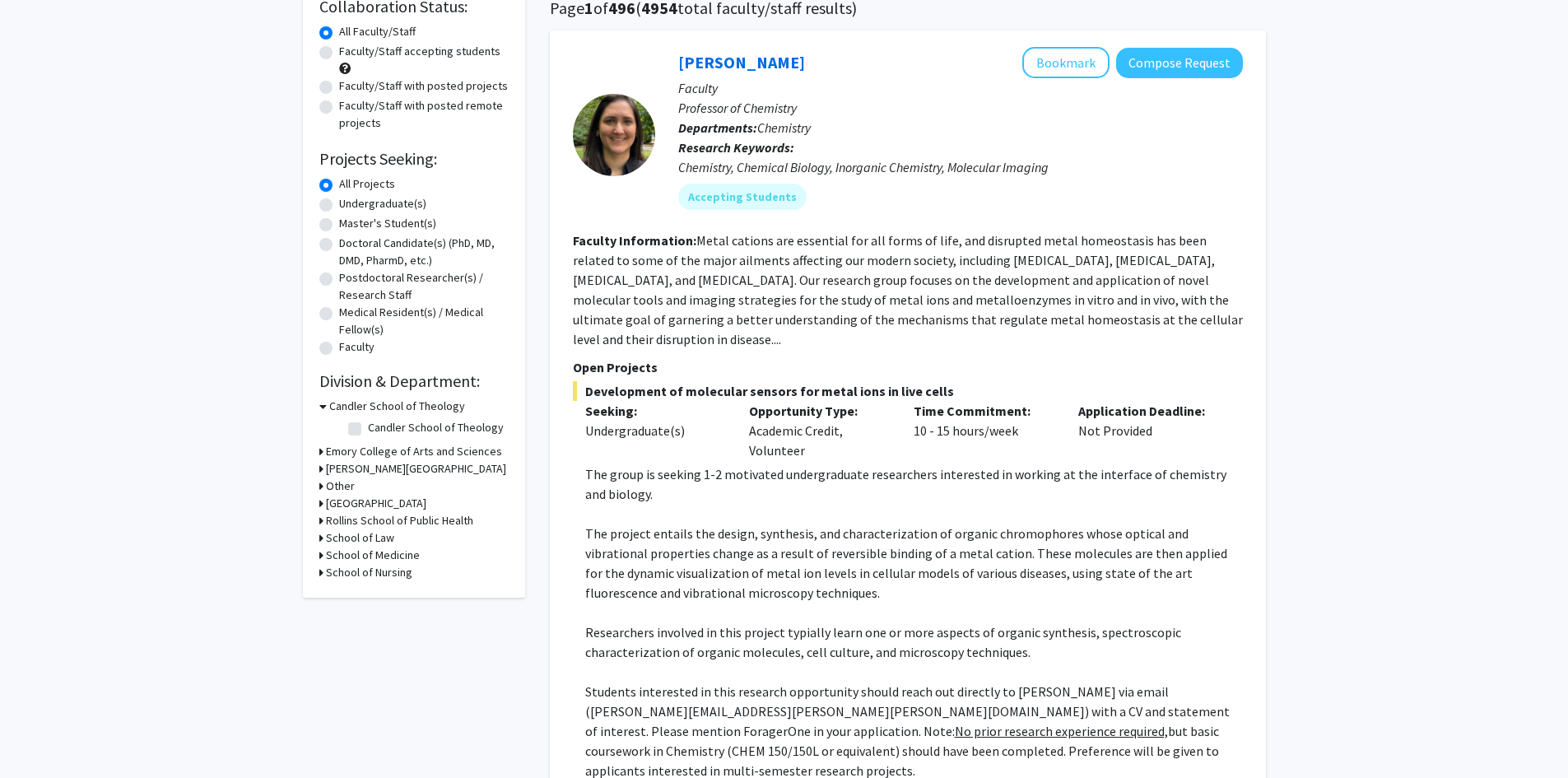
scroll to position [164, 0]
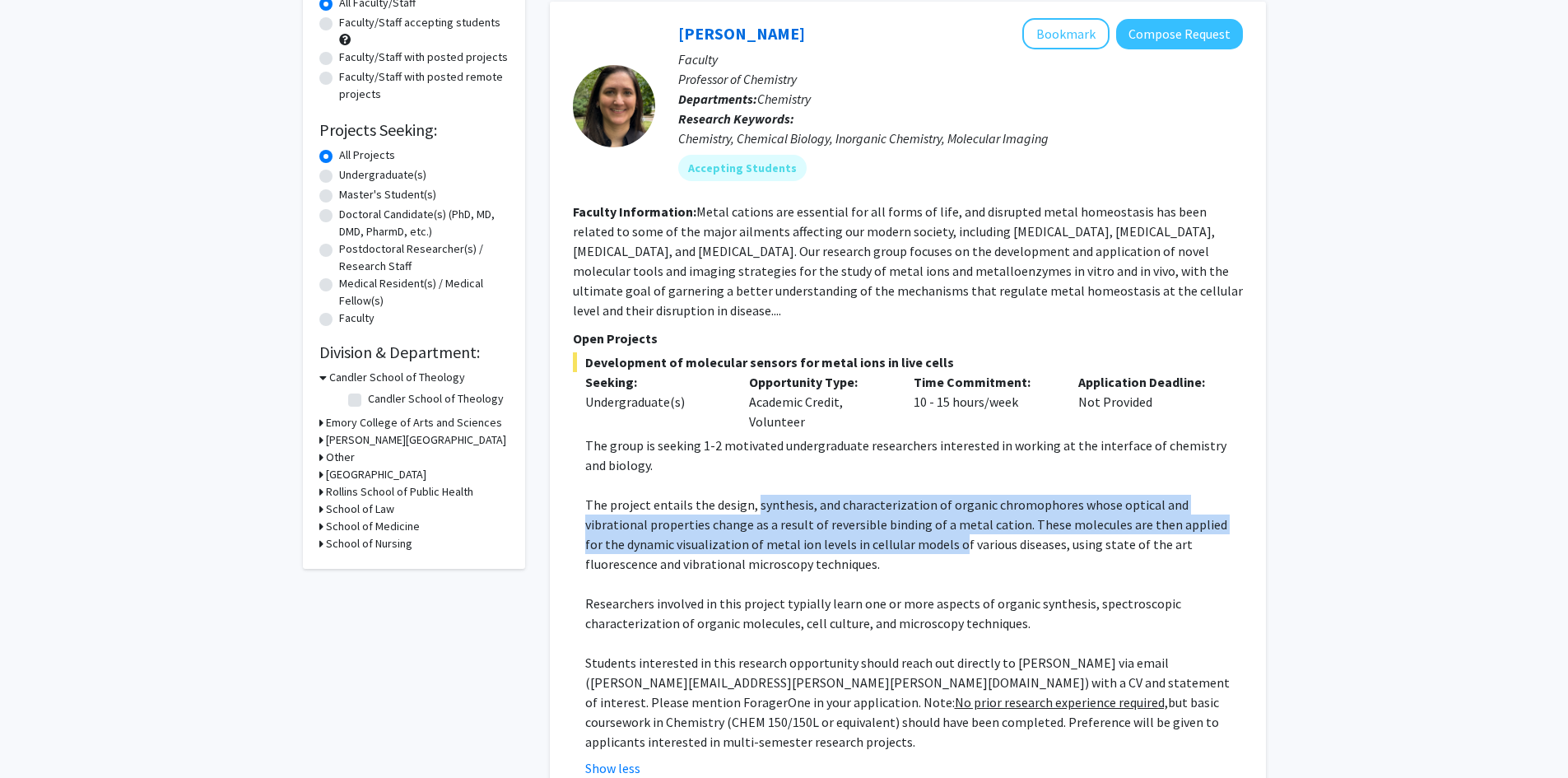
drag, startPoint x: 787, startPoint y: 504, endPoint x: 866, endPoint y: 515, distance: 79.8
click at [866, 515] on p "The project entails the design, synthesis, and characterization of organic chro…" at bounding box center [914, 534] width 658 height 79
click at [866, 523] on p "The project entails the design, synthesis, and characterization of organic chro…" at bounding box center [914, 534] width 658 height 79
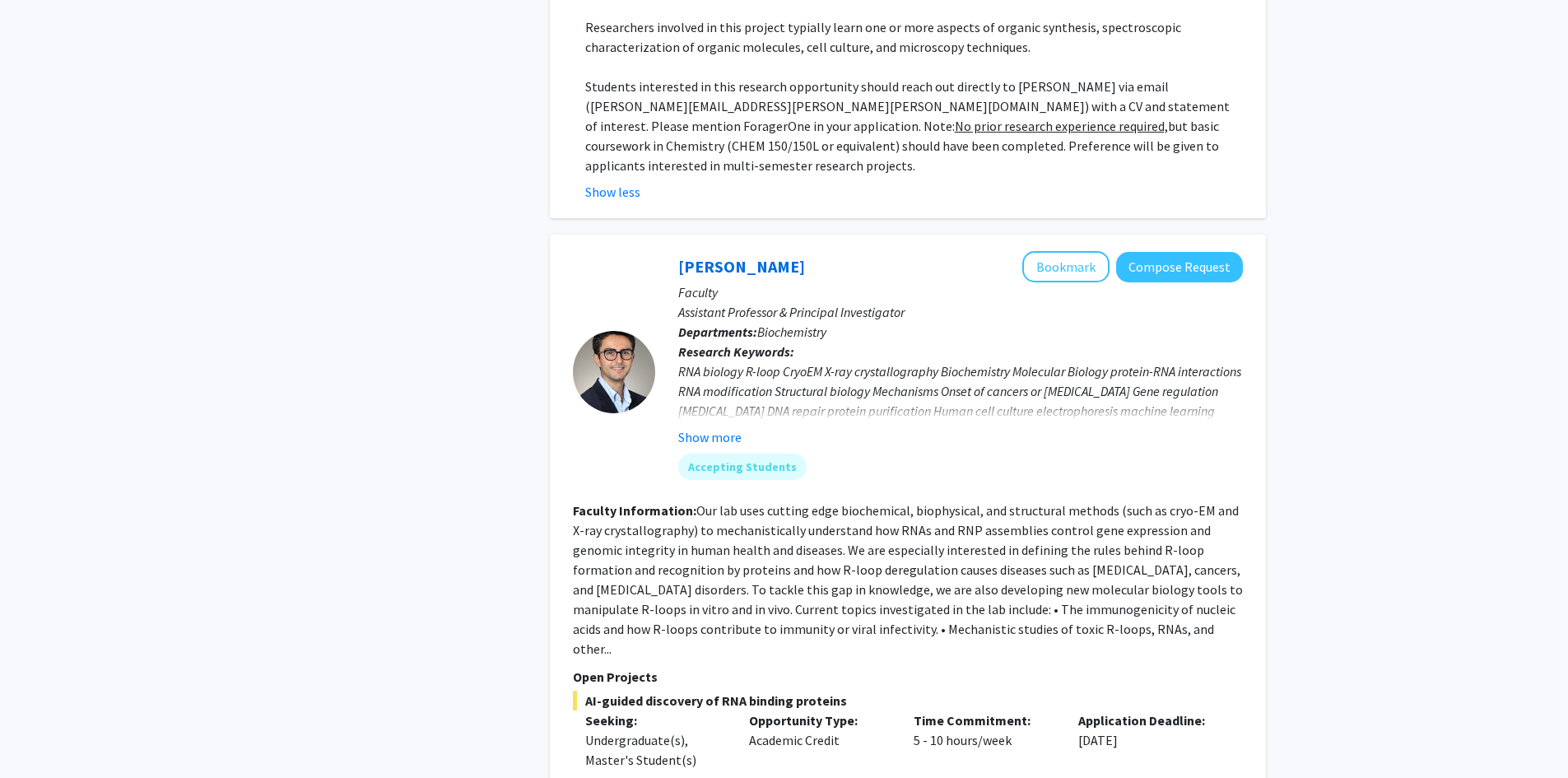
scroll to position [824, 0]
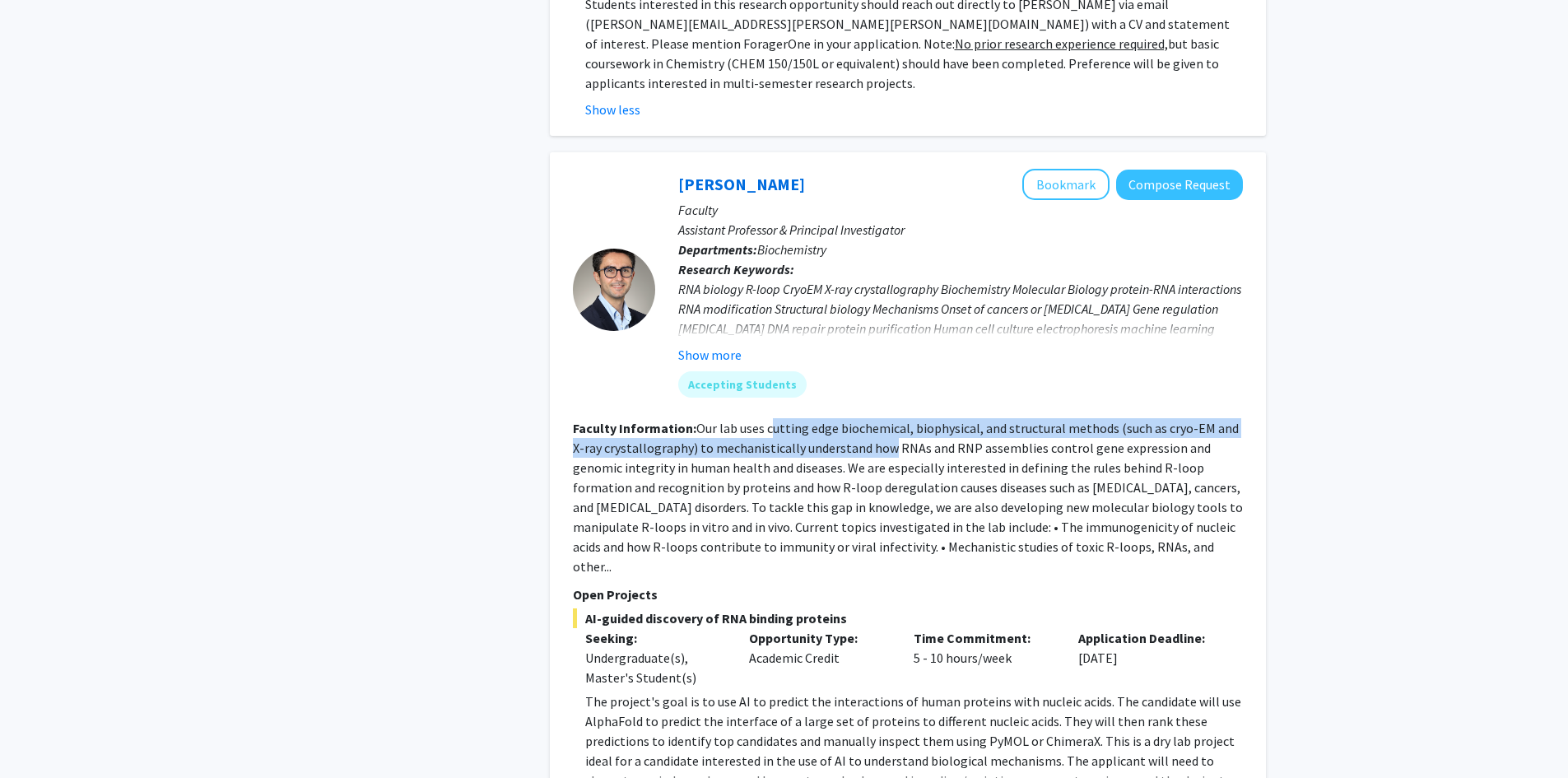
drag, startPoint x: 772, startPoint y: 389, endPoint x: 875, endPoint y: 407, distance: 104.6
click at [875, 420] on fg-read-more "Our lab uses cutting edge biochemical, biophysical, and structural methods (suc…" at bounding box center [907, 497] width 670 height 154
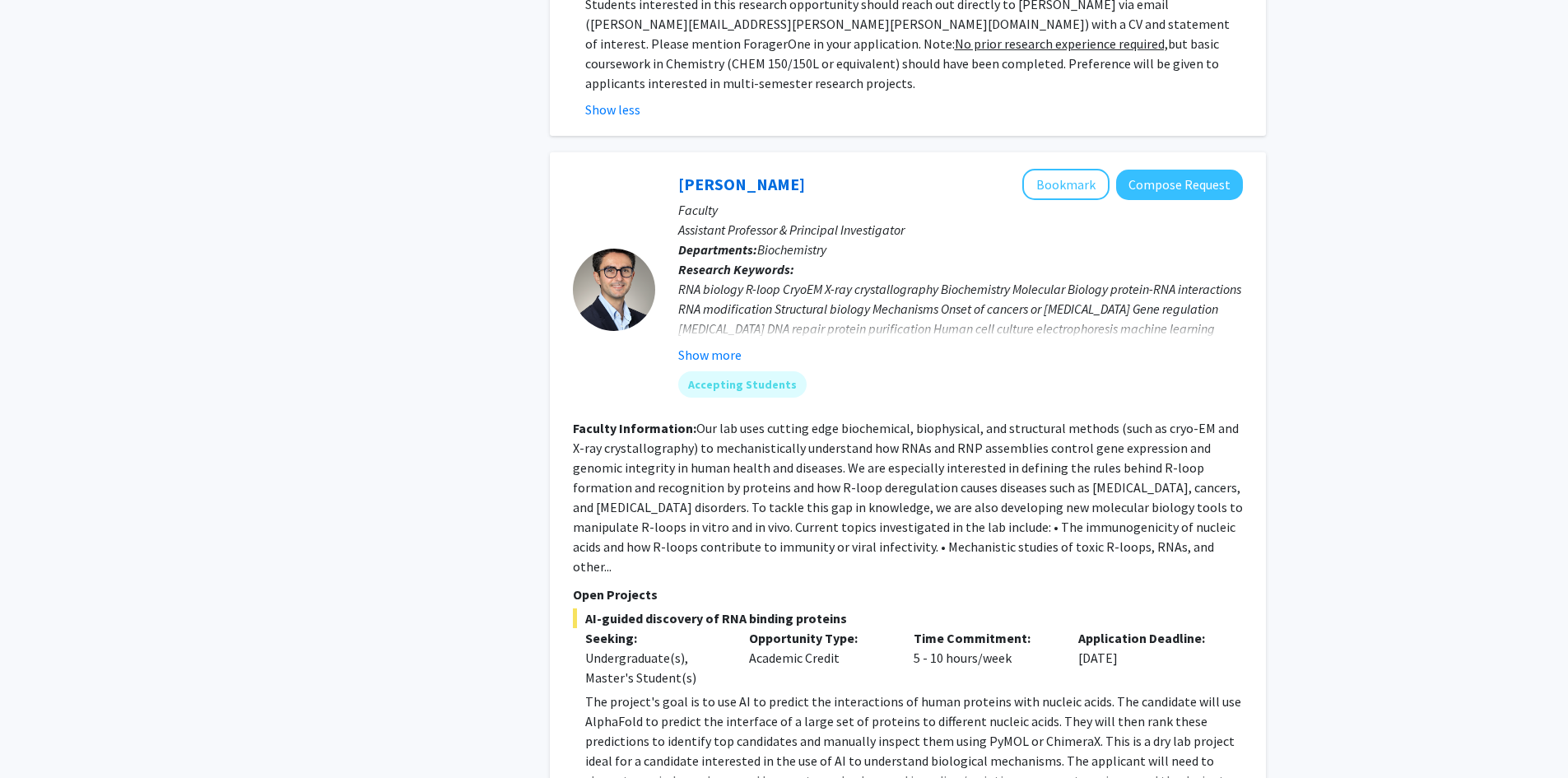
click at [886, 425] on fg-read-more "Our lab uses cutting edge biochemical, biophysical, and structural methods (suc…" at bounding box center [907, 497] width 670 height 154
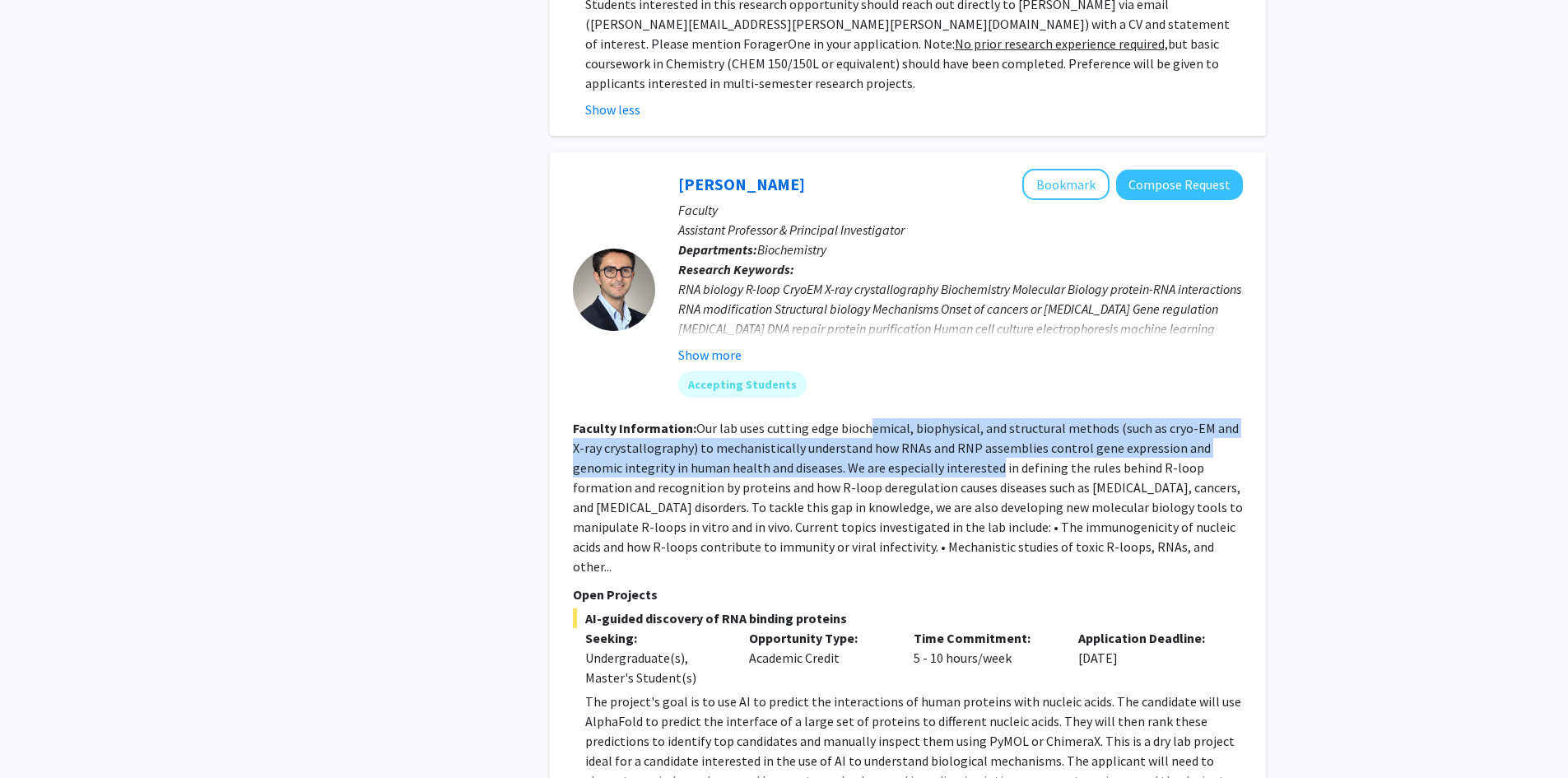
drag, startPoint x: 868, startPoint y: 395, endPoint x: 942, endPoint y: 435, distance: 84.1
click at [942, 435] on fg-read-more "Our lab uses cutting edge biochemical, biophysical, and structural methods (suc…" at bounding box center [907, 497] width 670 height 154
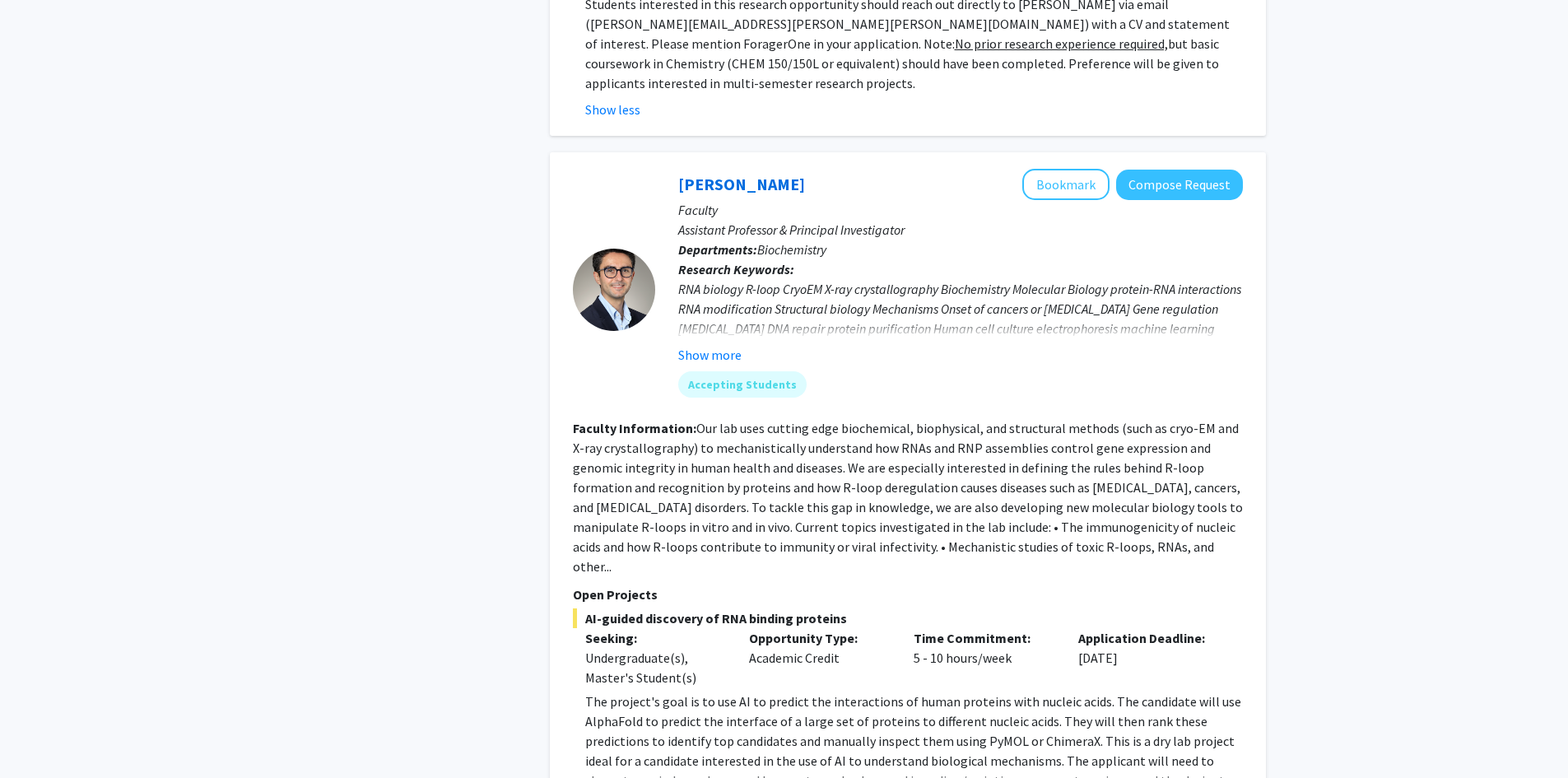
click at [944, 457] on section "Faculty Information: Our lab uses cutting edge biochemical, biophysical, and st…" at bounding box center [907, 497] width 670 height 158
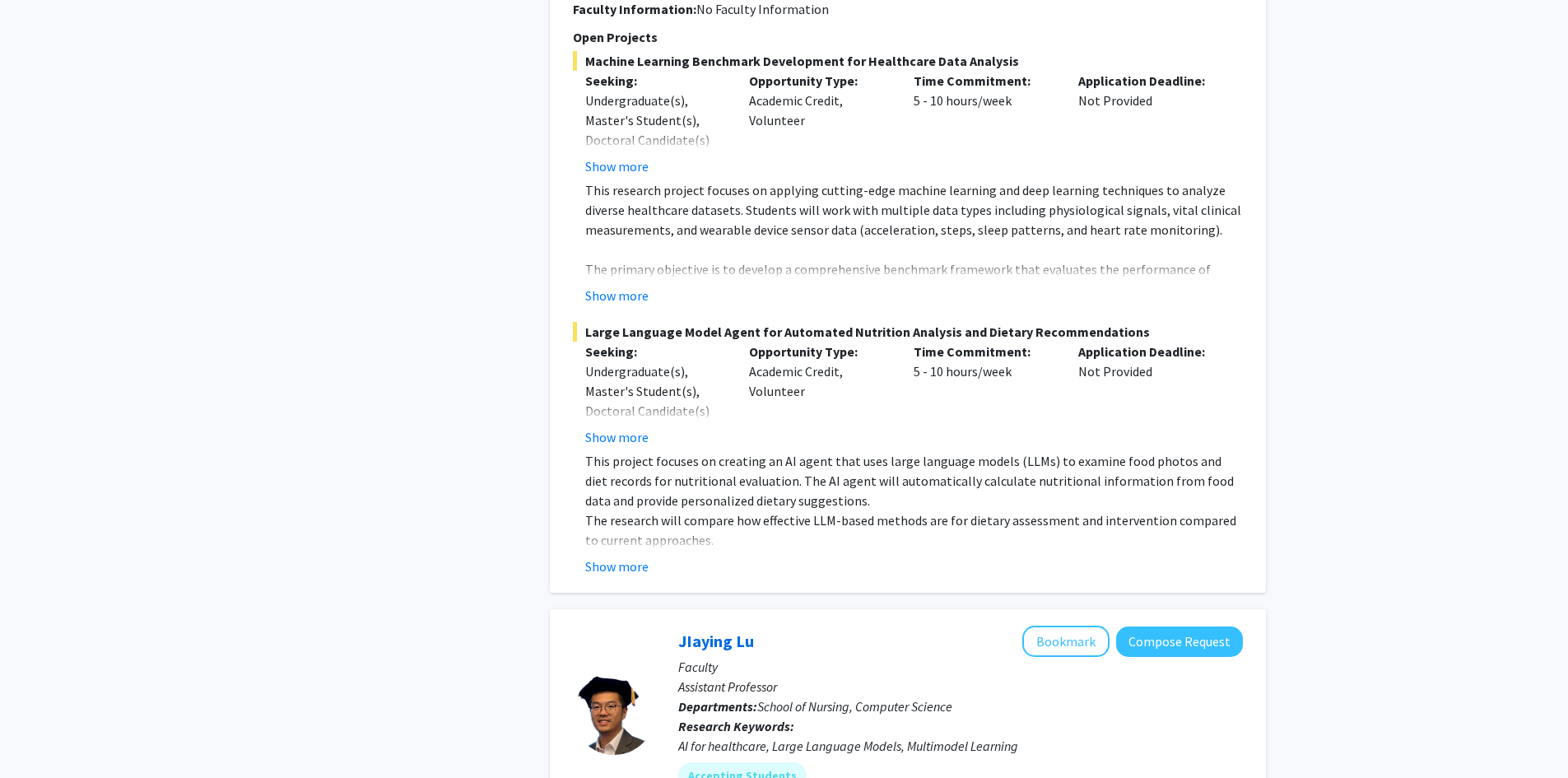
scroll to position [2388, 0]
